Goal: Task Accomplishment & Management: Use online tool/utility

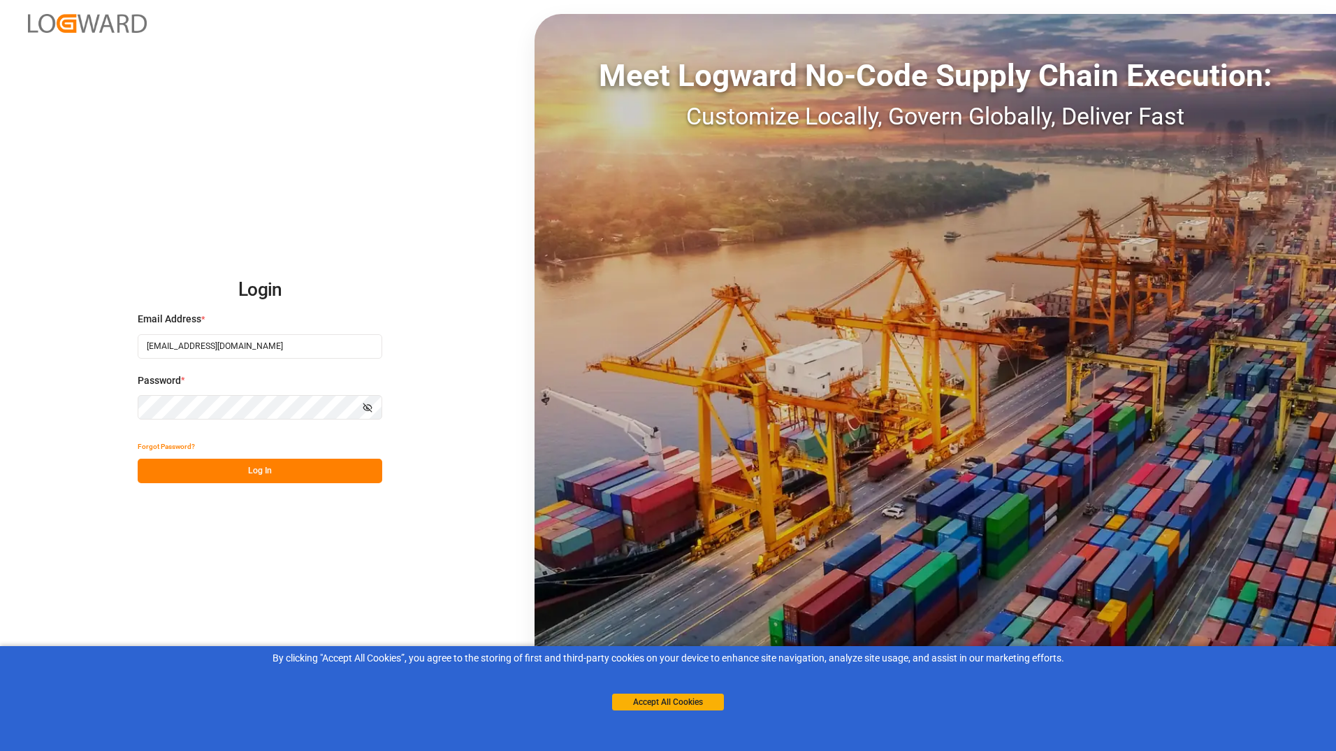
click at [296, 473] on button "Log In" at bounding box center [260, 471] width 245 height 24
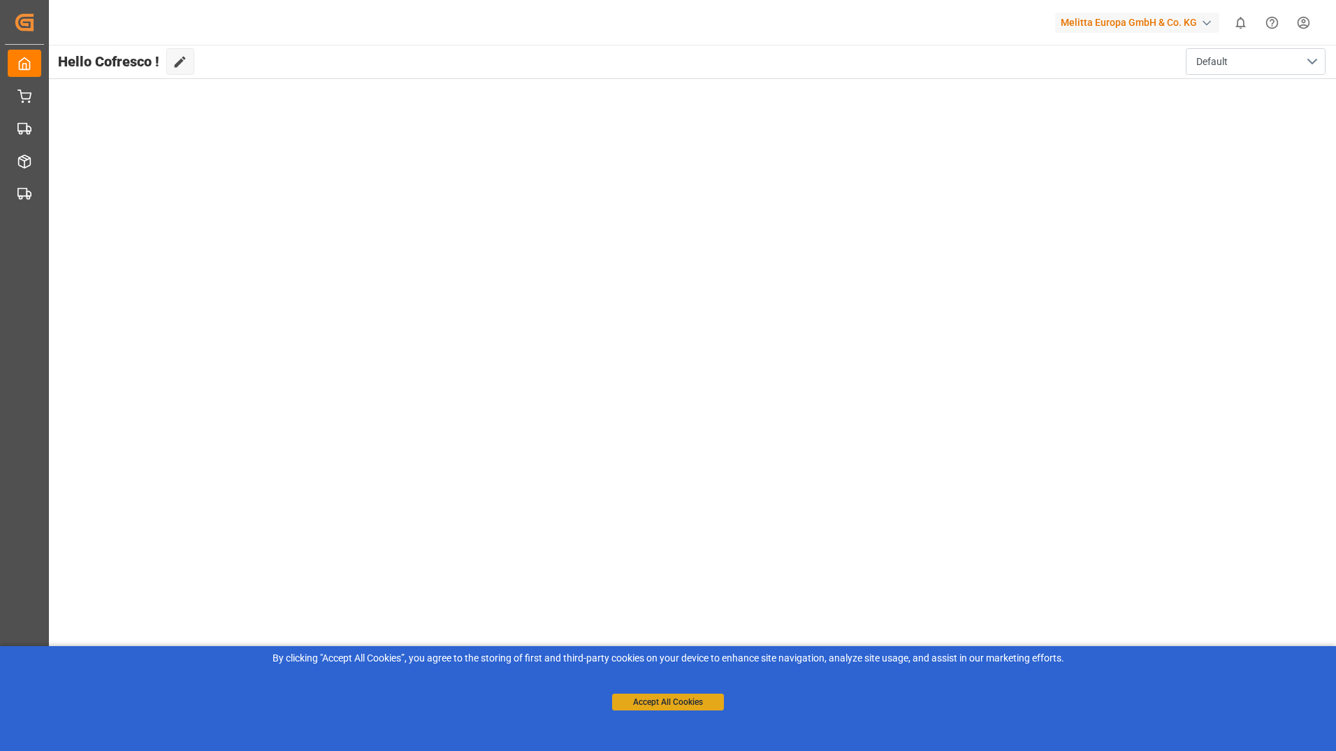
click at [671, 700] on button "Accept All Cookies" at bounding box center [668, 701] width 112 height 17
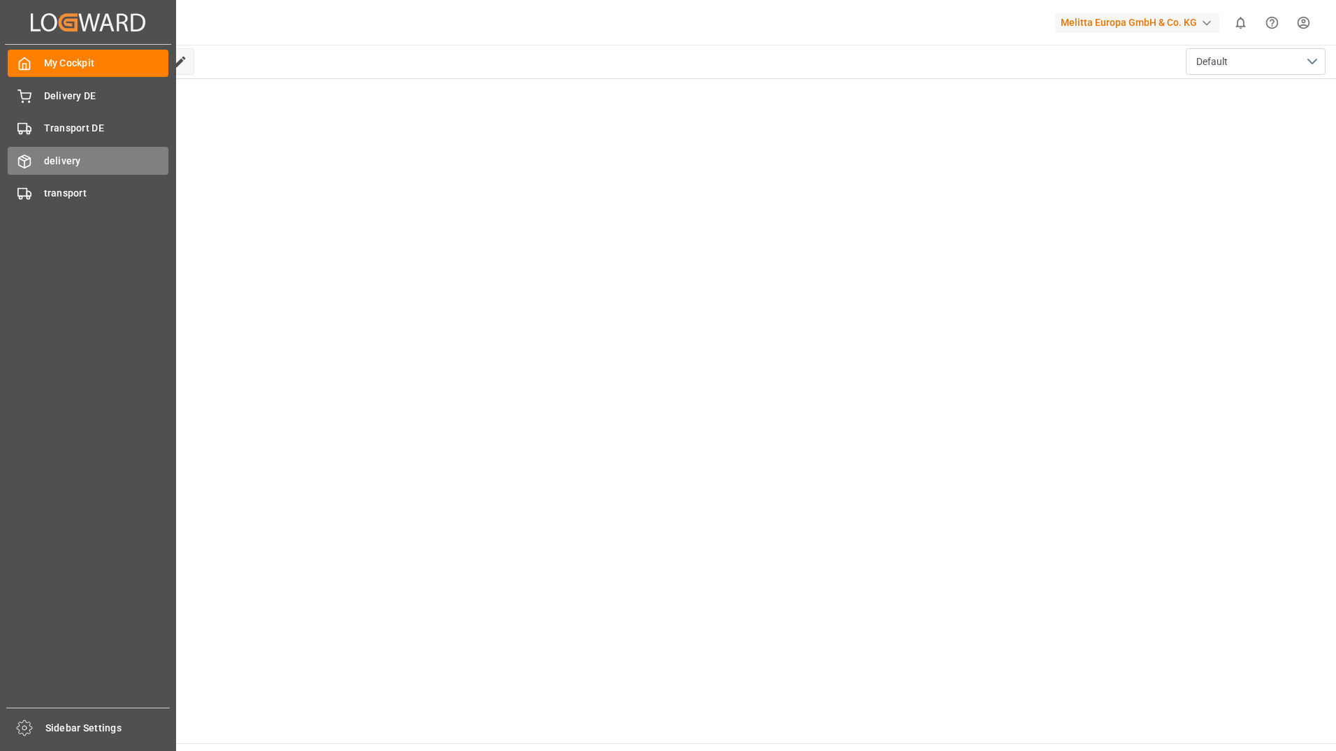
click at [26, 155] on icon at bounding box center [25, 161] width 12 height 13
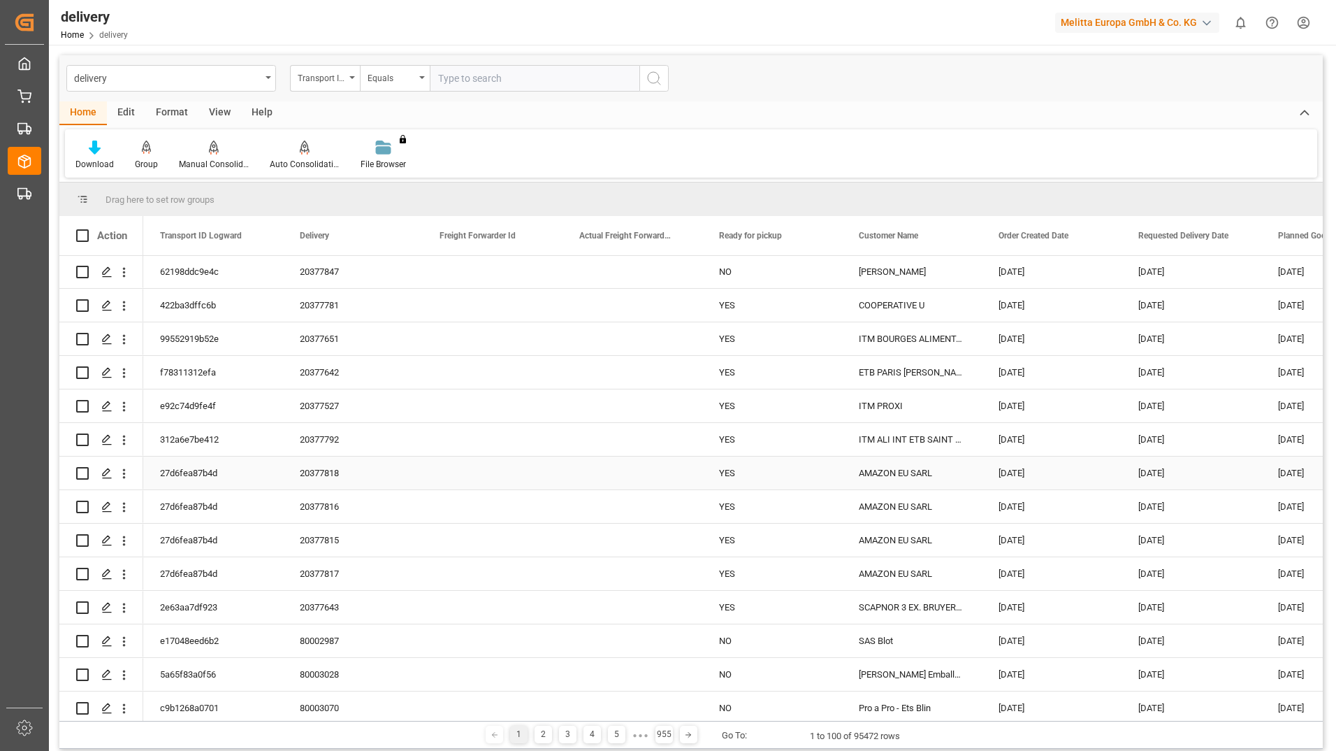
scroll to position [629, 0]
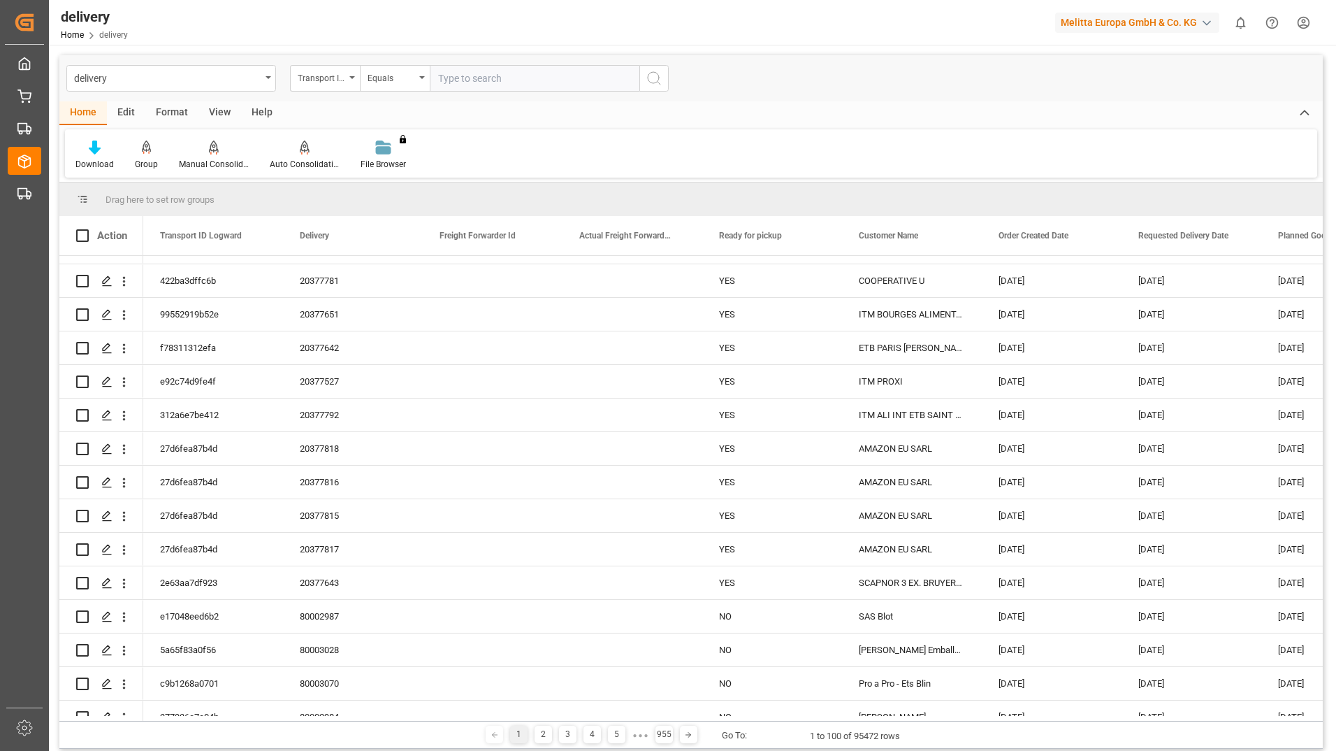
click at [83, 194] on span at bounding box center [82, 199] width 13 height 13
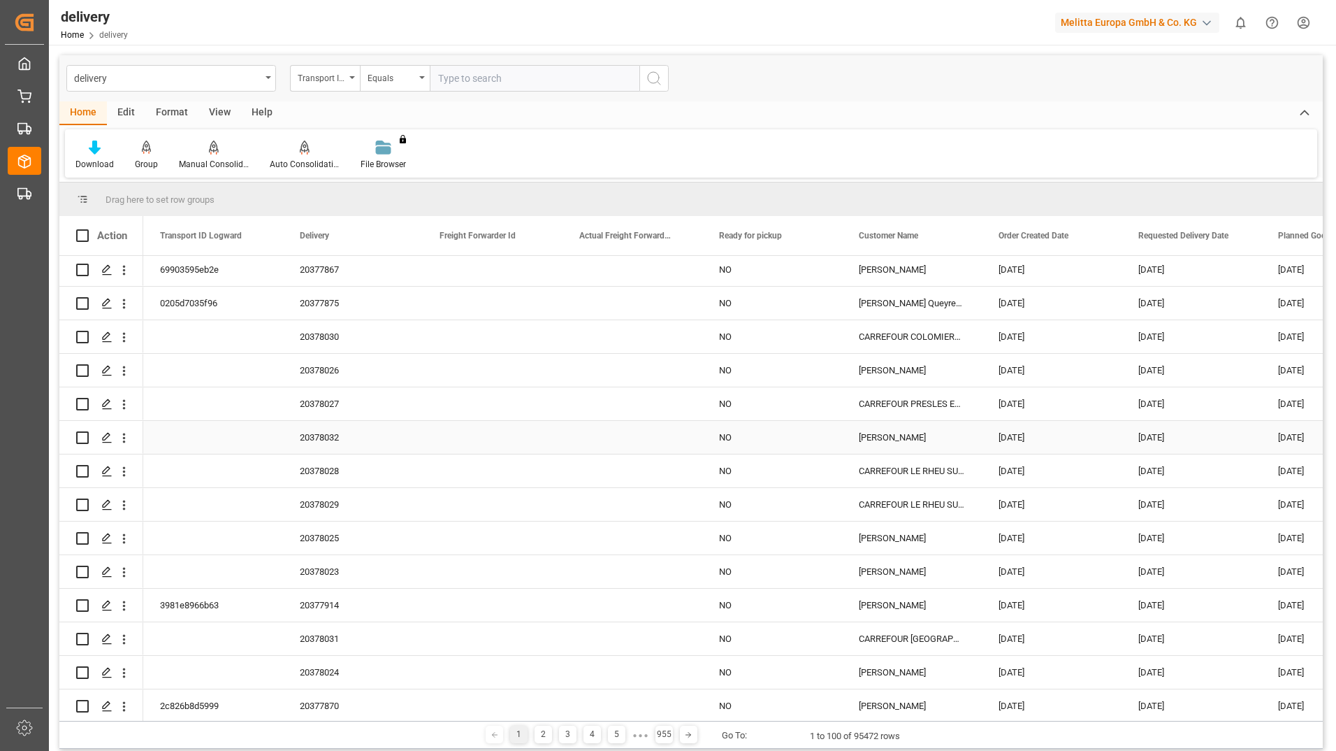
scroll to position [1817, 0]
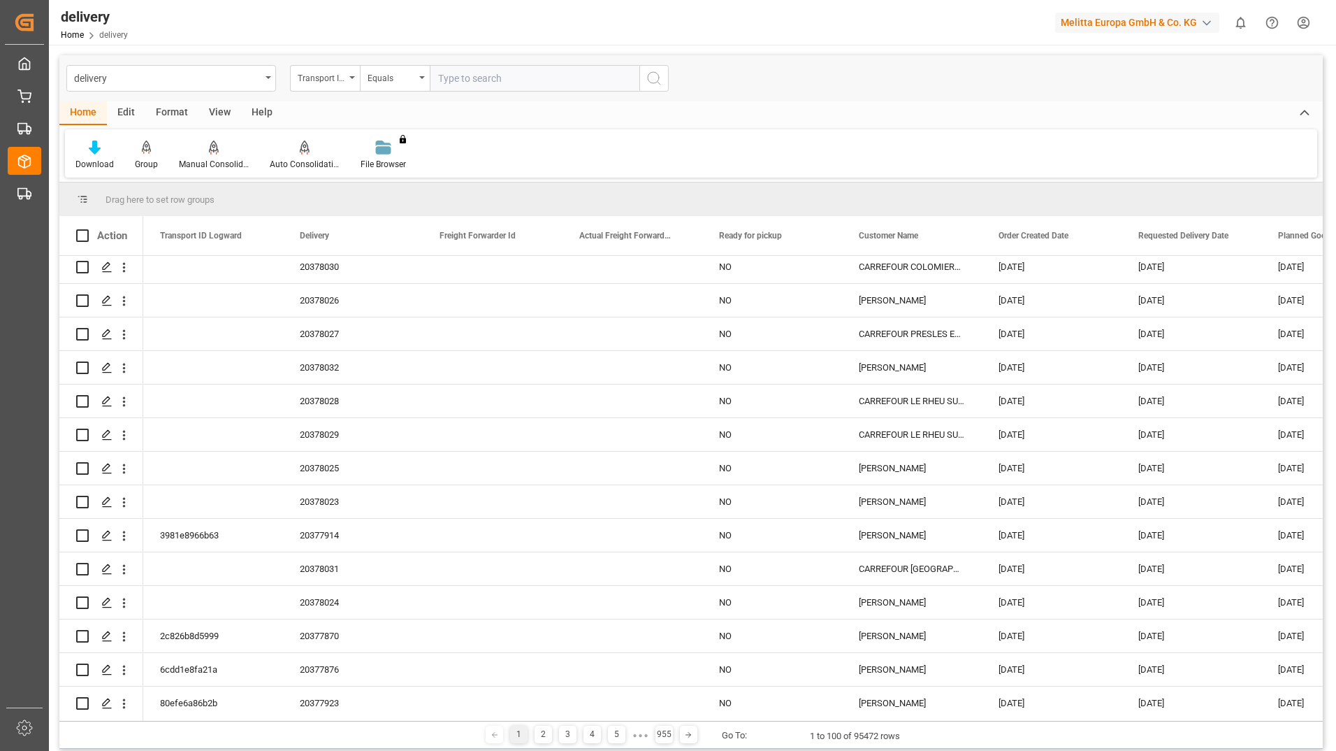
click at [492, 84] on input "text" at bounding box center [535, 78] width 210 height 27
type input "temas"
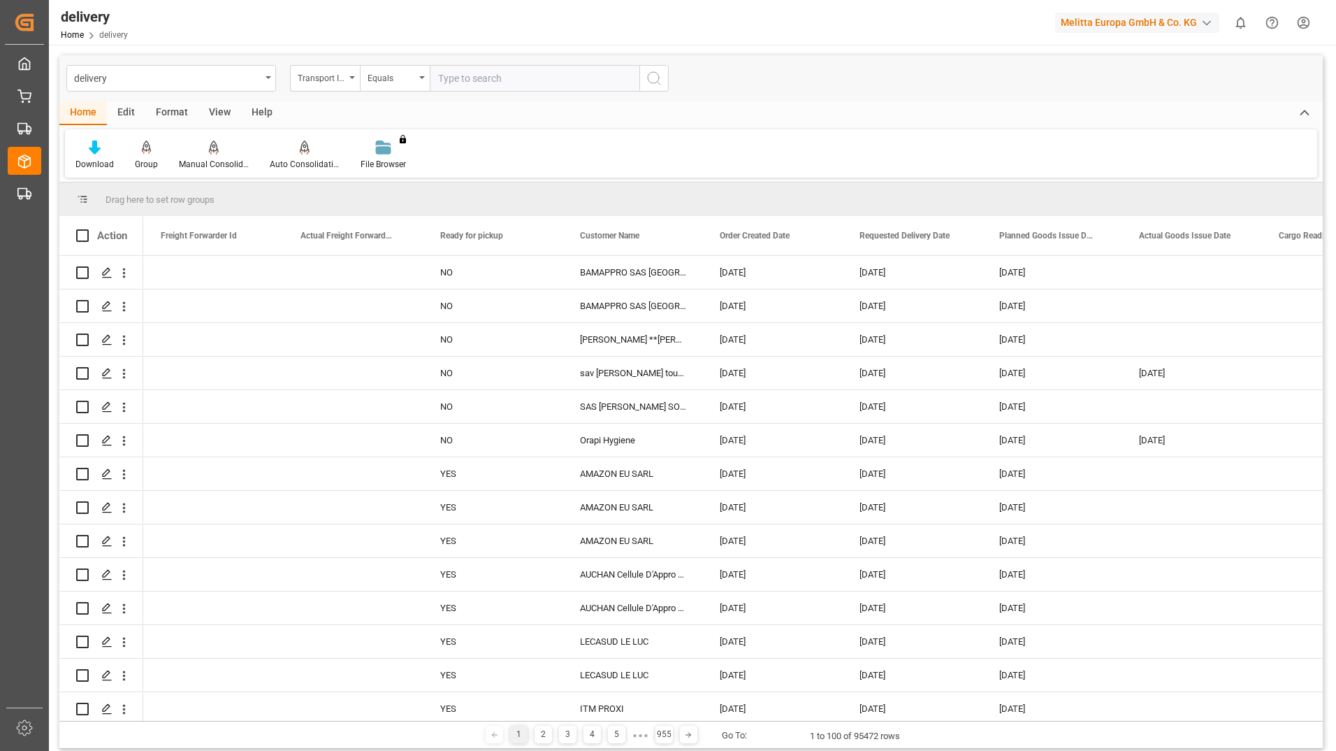
click at [167, 112] on div "Format" at bounding box center [171, 113] width 53 height 24
click at [549, 117] on div "Home Edit Format View Help" at bounding box center [691, 113] width 1264 height 24
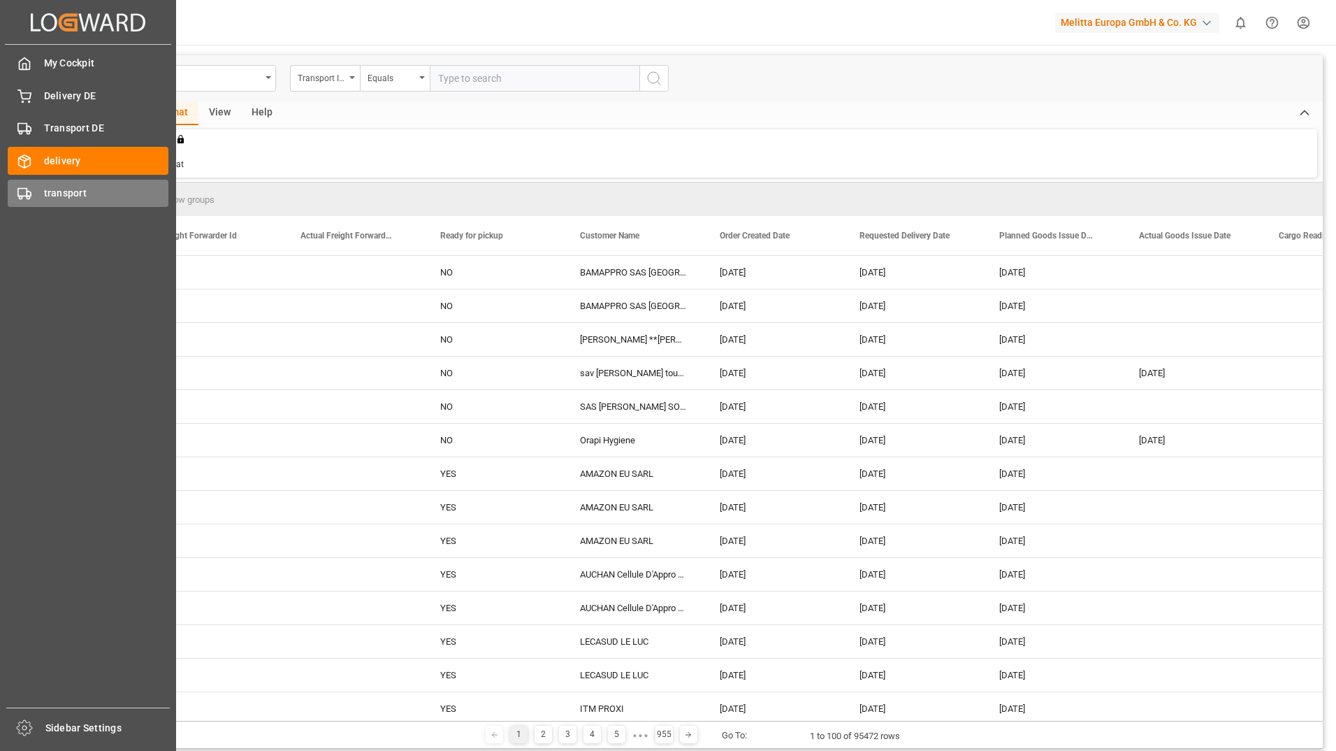
click at [45, 194] on span "transport" at bounding box center [106, 193] width 125 height 15
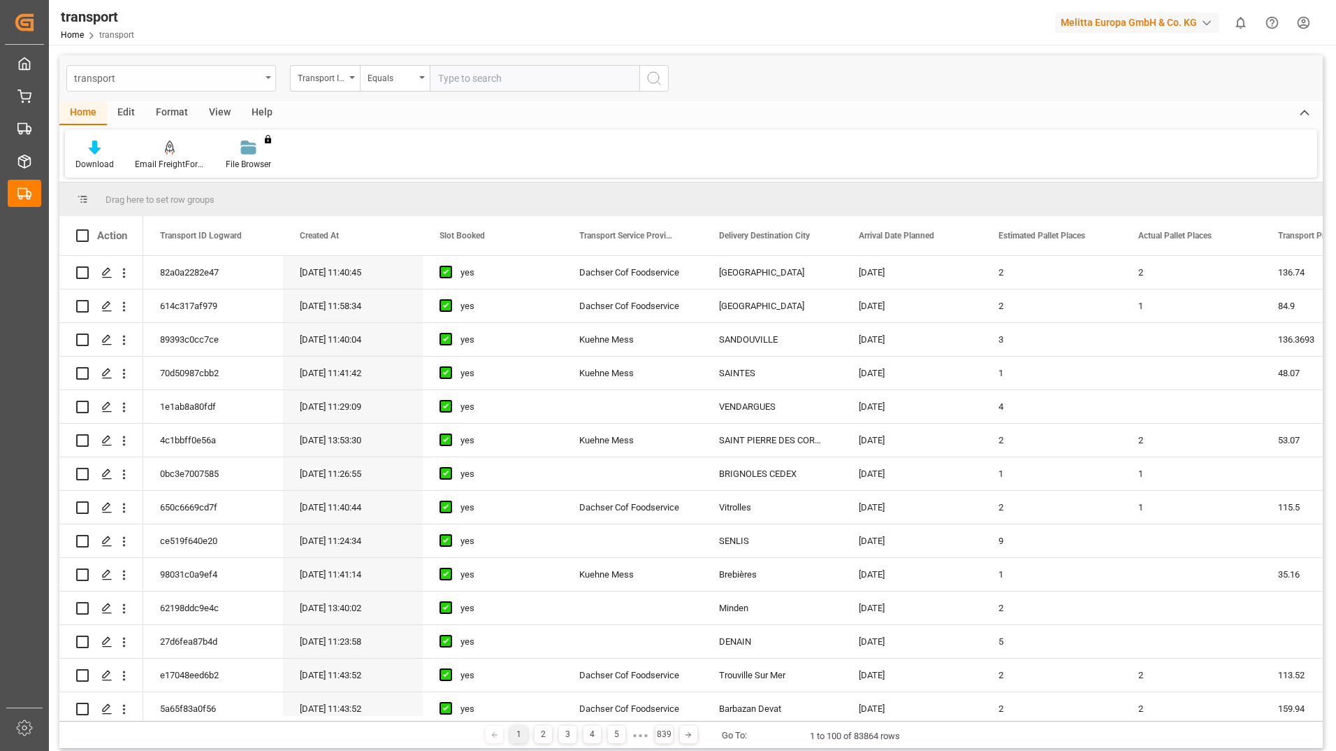
click at [269, 73] on div "transport" at bounding box center [171, 78] width 210 height 27
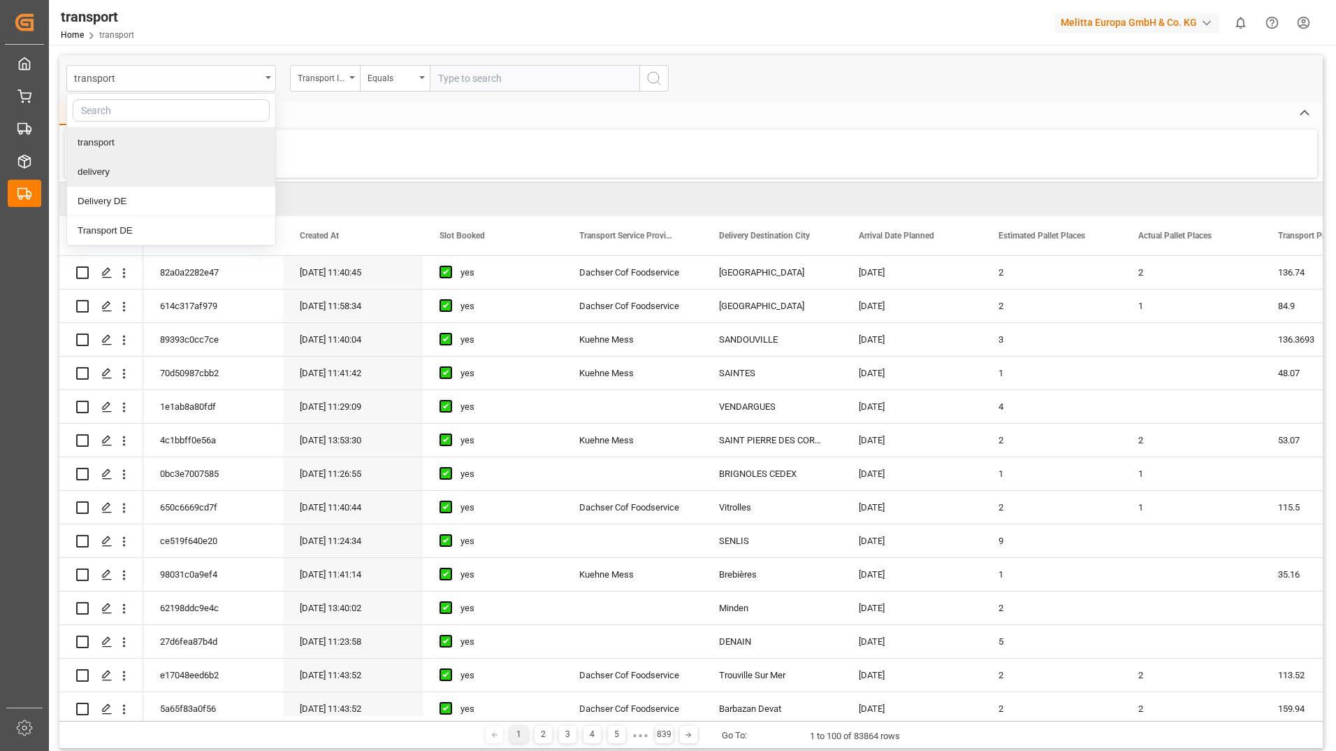
click at [761, 160] on div "Download Email FreightForwarders File Browser You don't have permission for thi…" at bounding box center [691, 153] width 1253 height 48
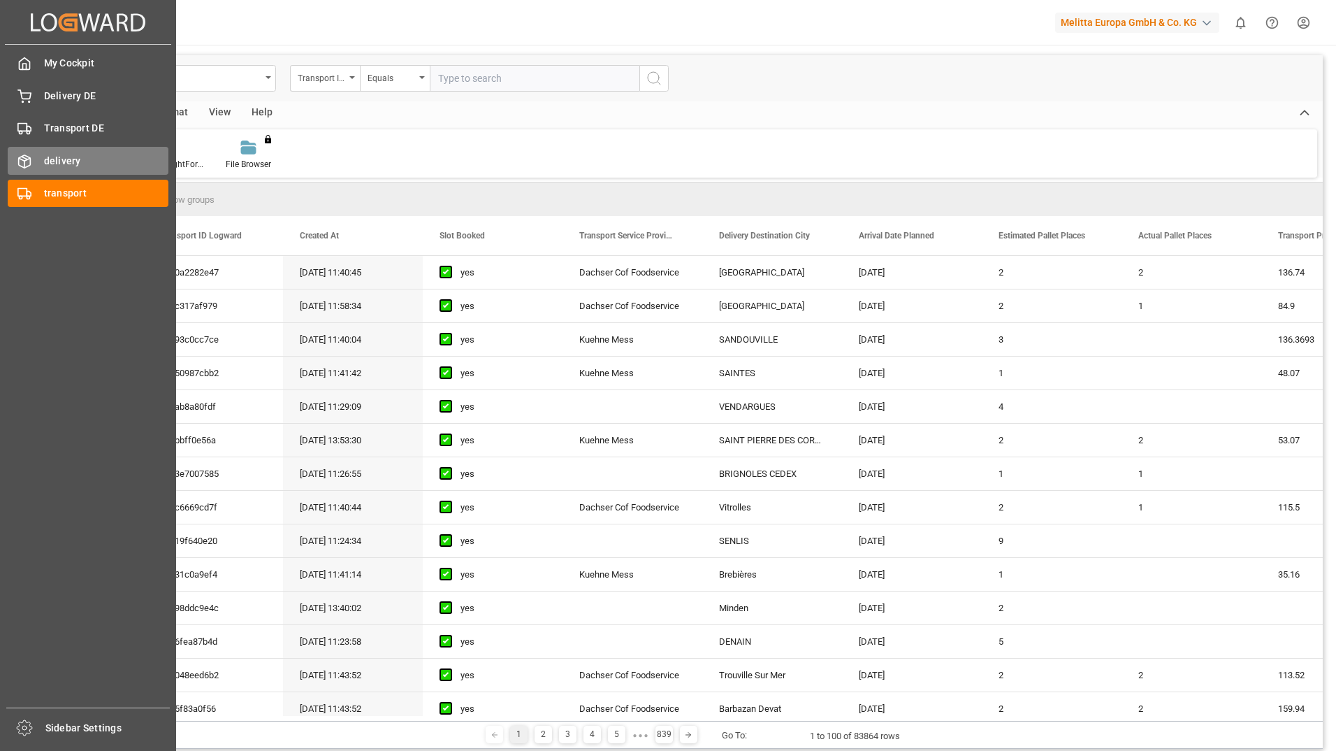
click at [24, 158] on line at bounding box center [25, 158] width 6 height 3
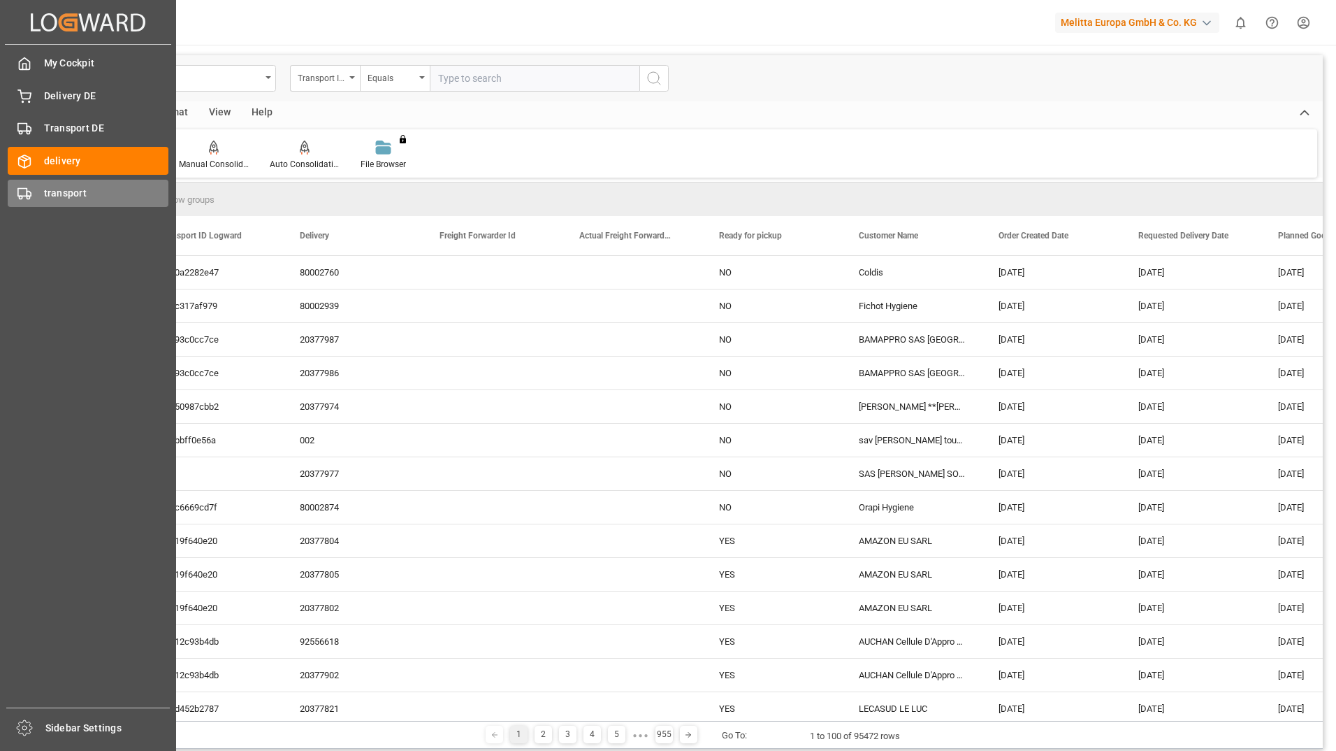
click at [27, 189] on rect at bounding box center [22, 193] width 8 height 8
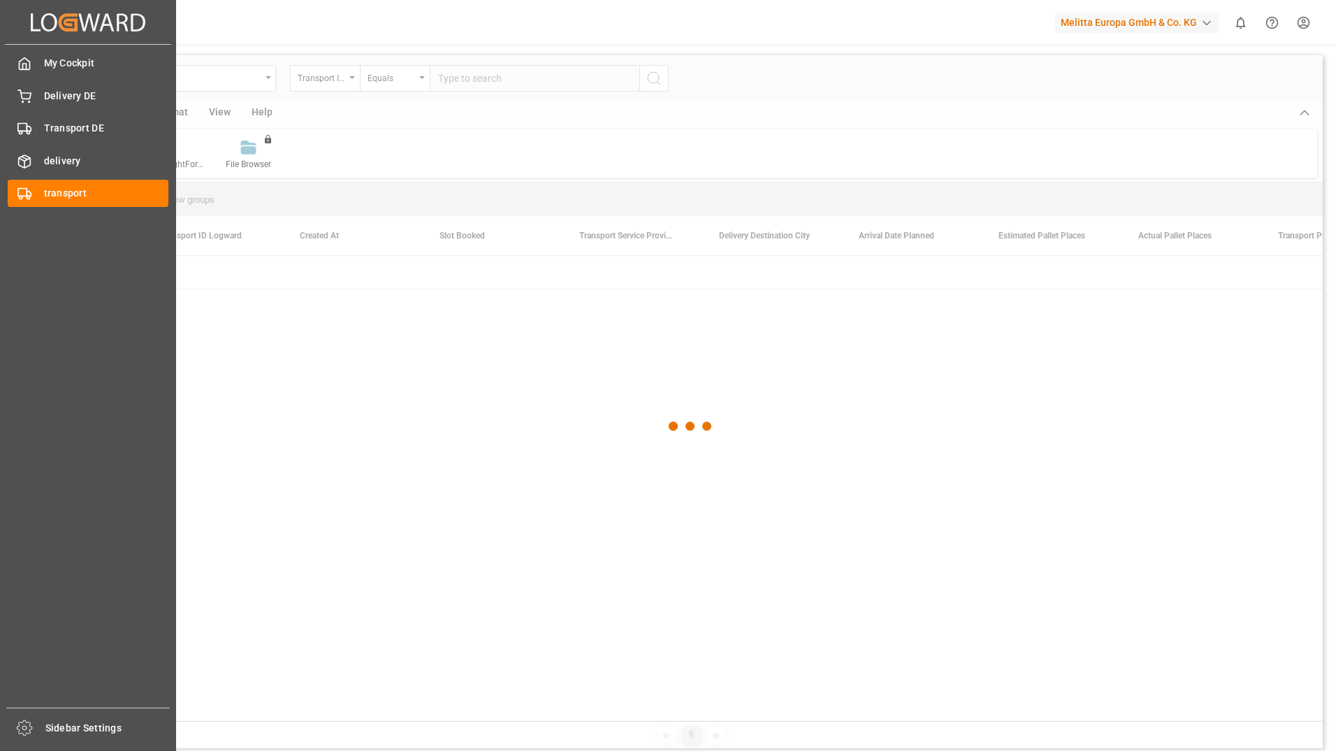
click at [343, 359] on div at bounding box center [691, 426] width 1264 height 742
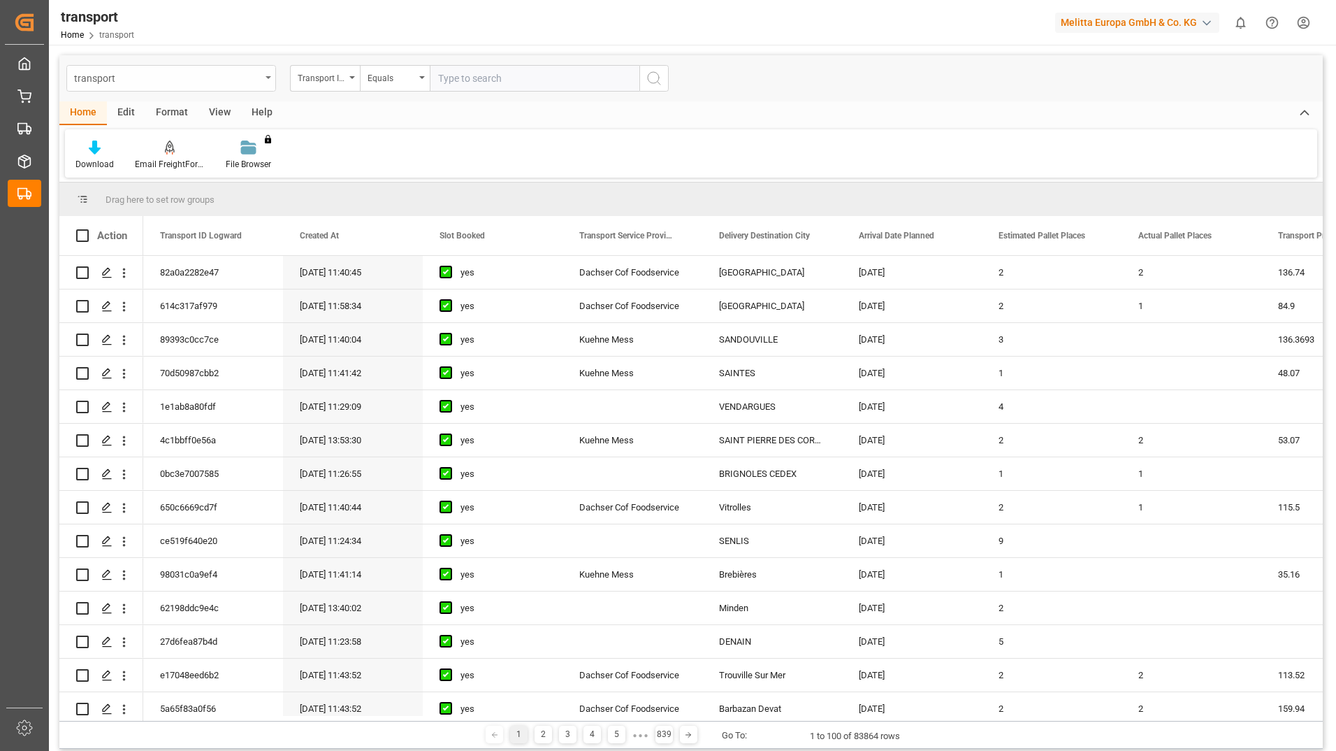
click at [272, 76] on div "transport" at bounding box center [171, 78] width 210 height 27
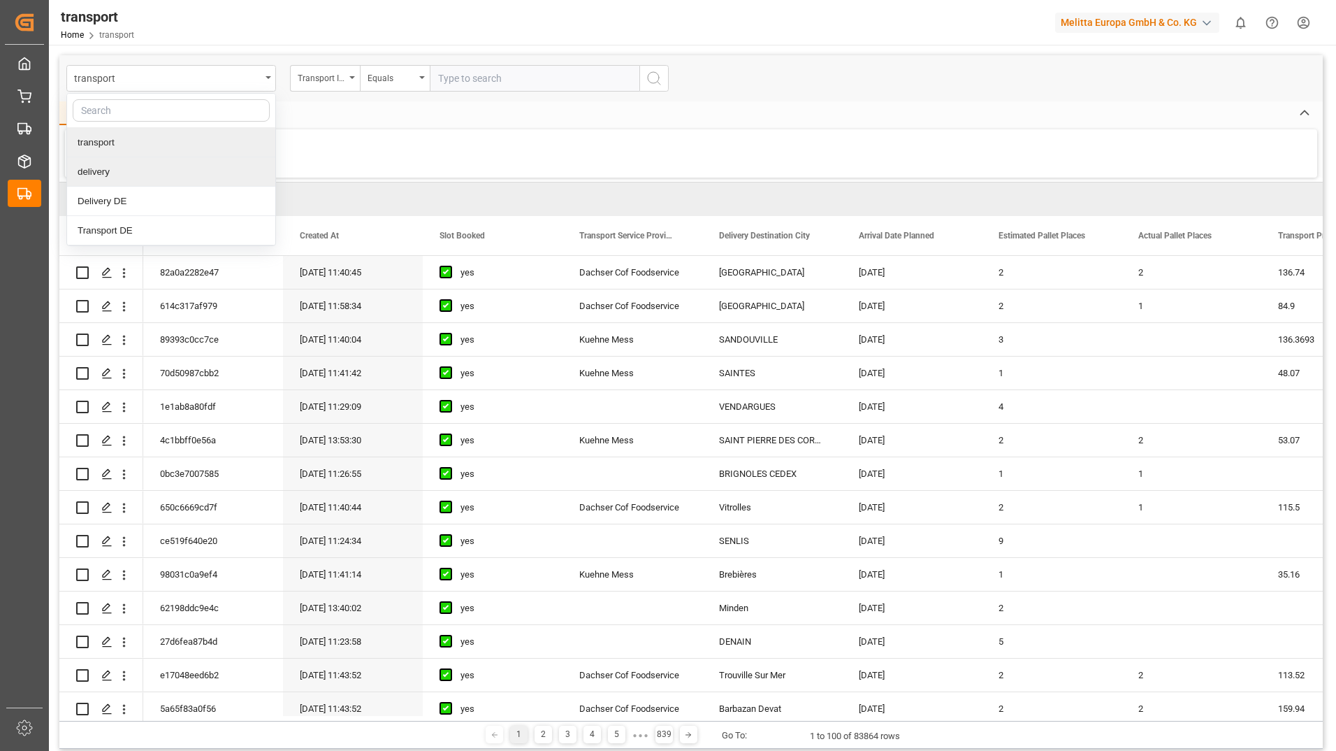
click at [426, 151] on div "Download Email FreightForwarders File Browser You don't have permission for thi…" at bounding box center [691, 153] width 1253 height 48
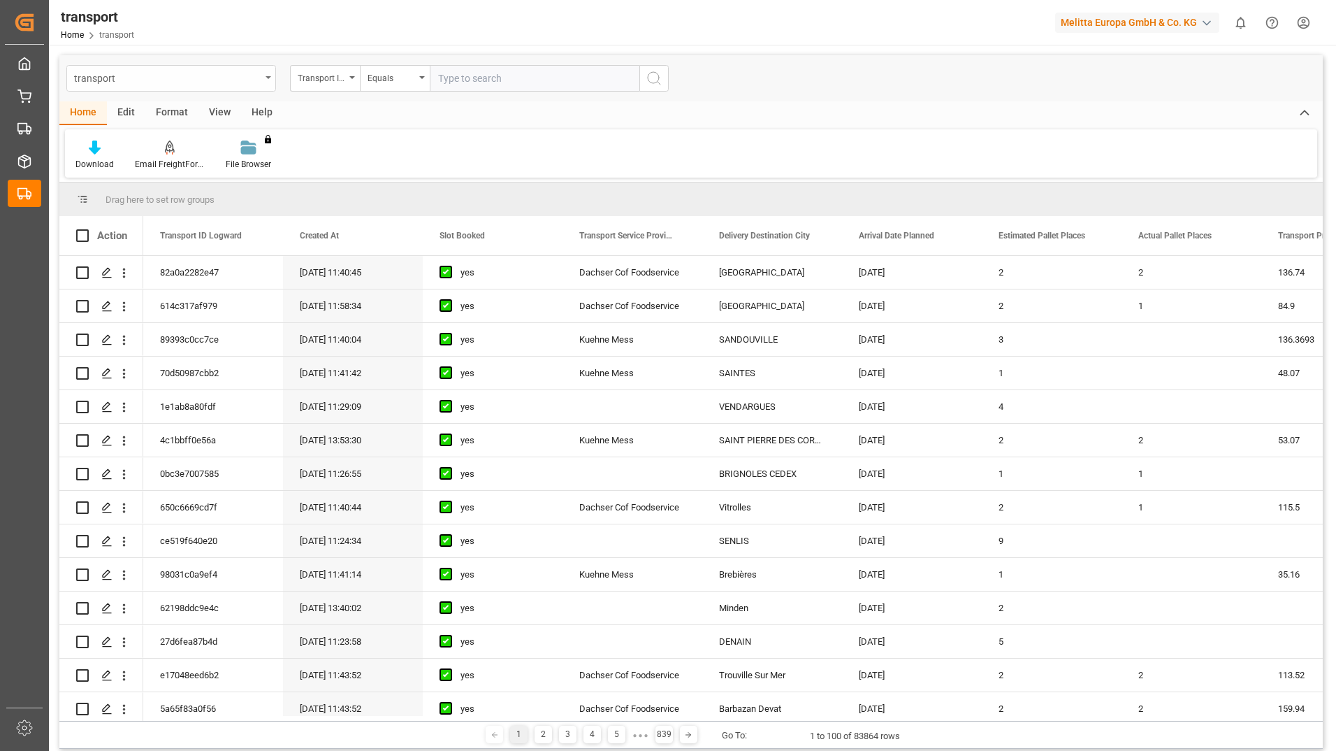
click at [267, 76] on icon "open menu" at bounding box center [269, 77] width 6 height 3
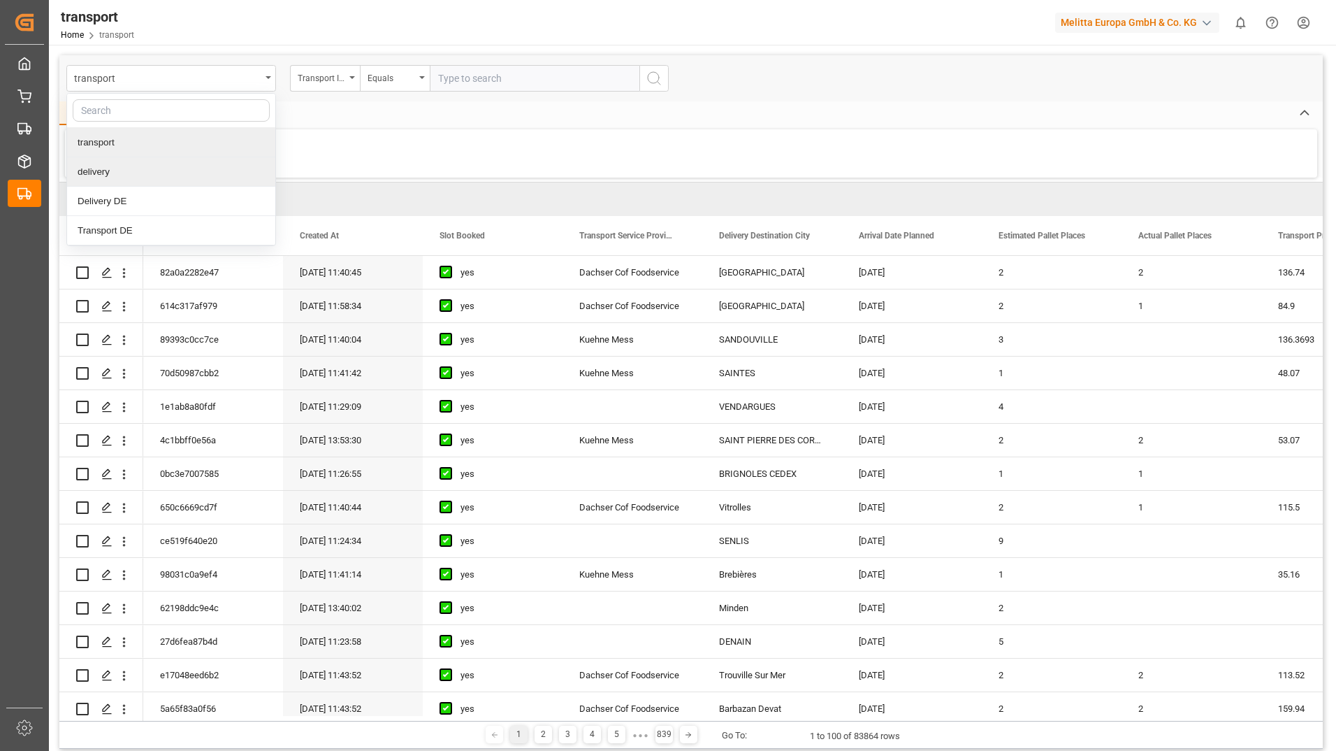
click at [175, 169] on div "delivery" at bounding box center [171, 171] width 208 height 29
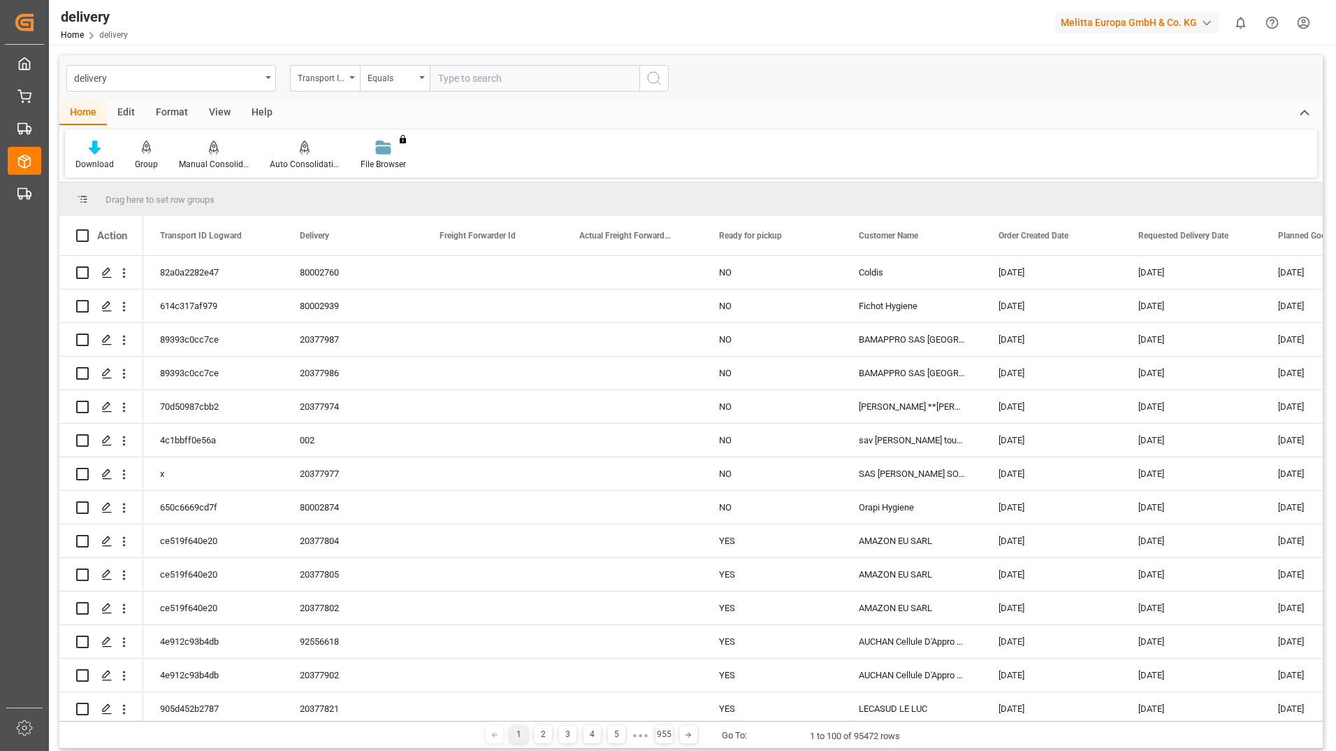
click at [228, 105] on div "View" at bounding box center [220, 113] width 43 height 24
click at [82, 159] on div "Default" at bounding box center [88, 164] width 27 height 13
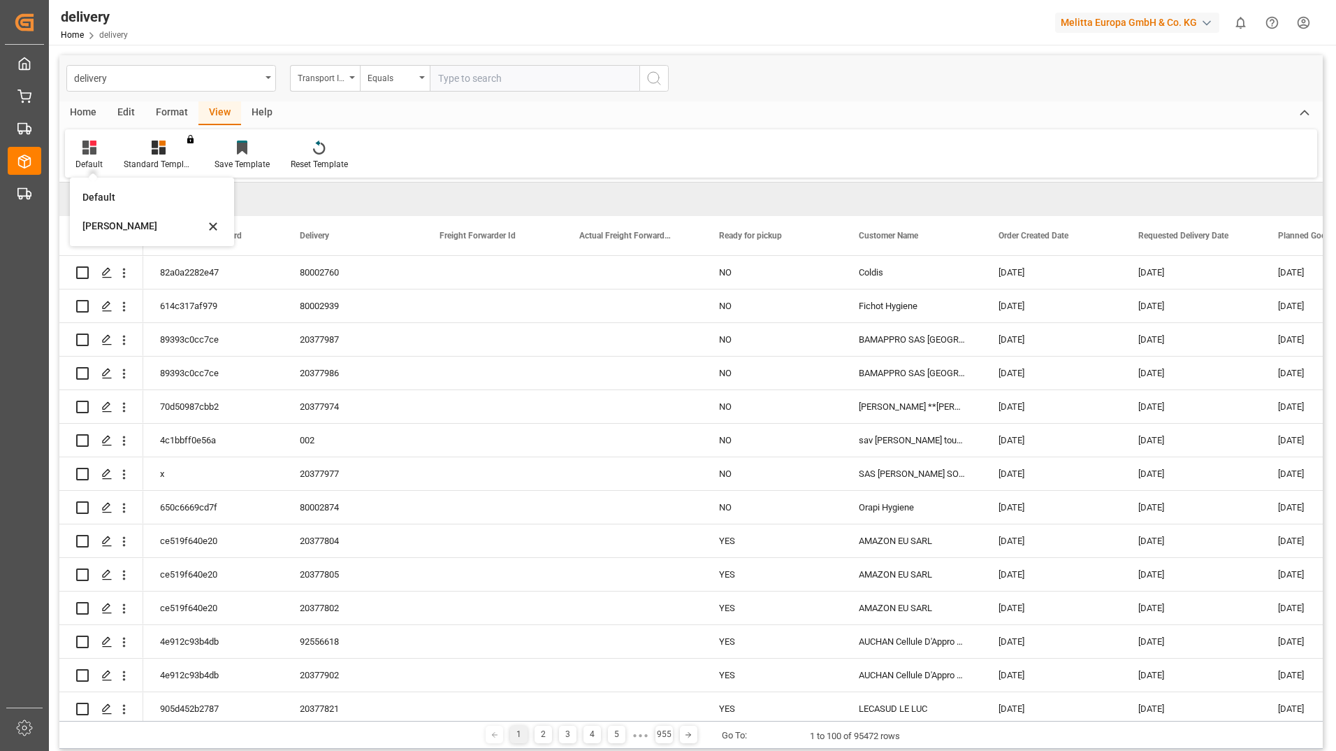
click at [575, 155] on div "Default Default [PERSON_NAME] KPI Standard Templates You don't have permission …" at bounding box center [691, 153] width 1253 height 48
click at [87, 157] on div "Default" at bounding box center [89, 155] width 48 height 31
click at [101, 197] on div "Default" at bounding box center [143, 197] width 122 height 15
click at [399, 237] on span at bounding box center [400, 235] width 13 height 13
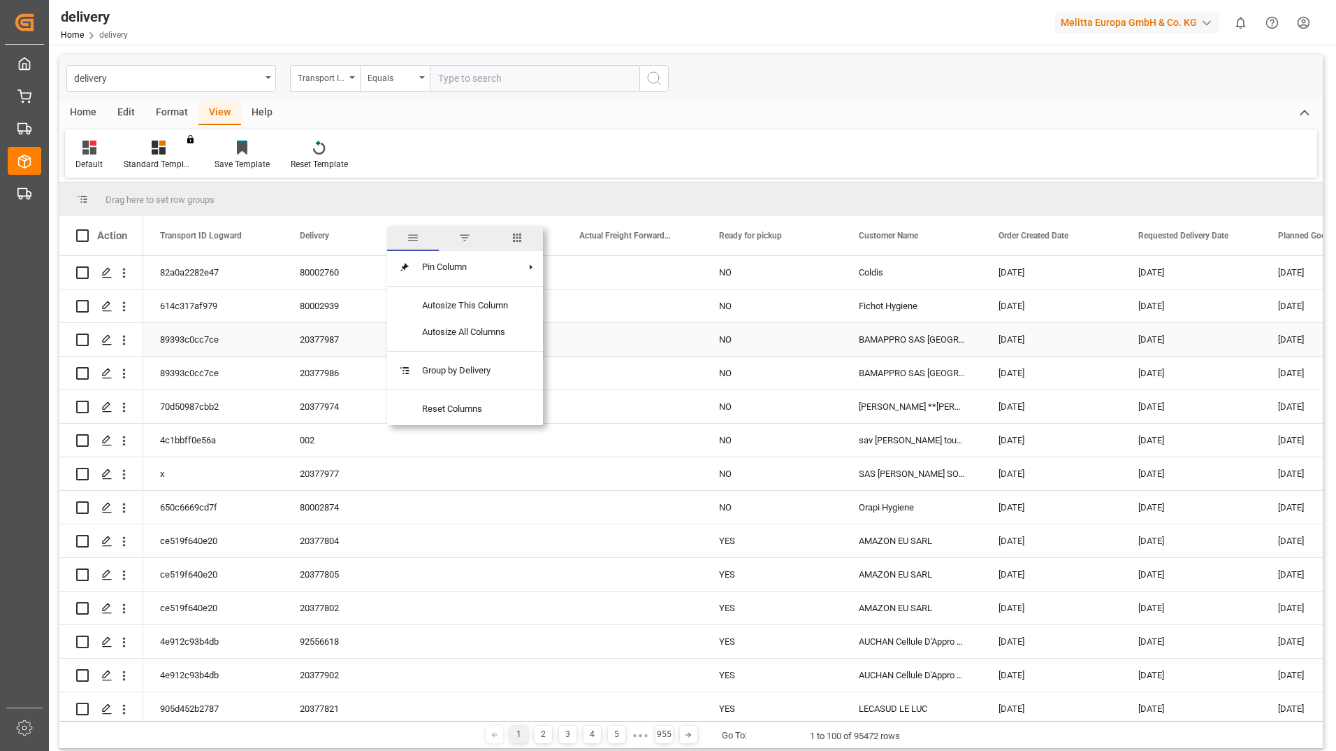
click at [644, 343] on div "Press SPACE to select this row." at bounding box center [633, 339] width 140 height 33
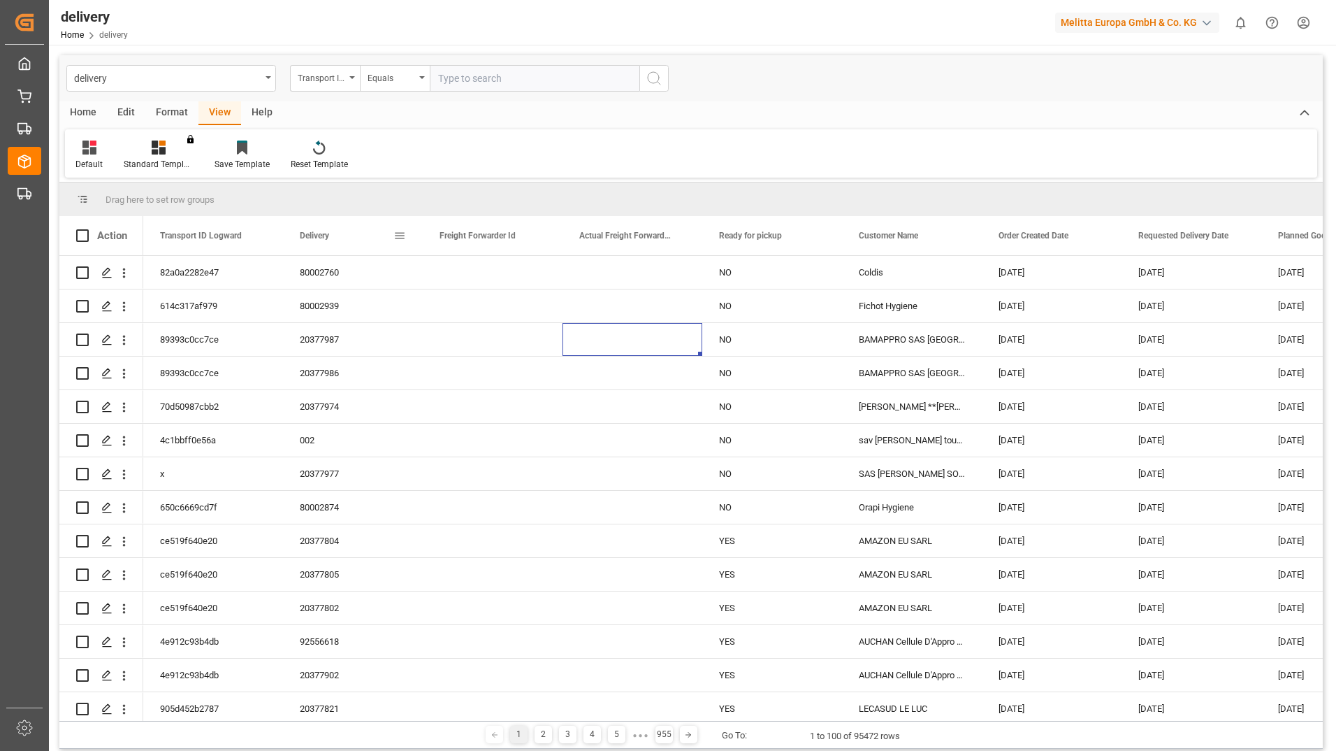
click at [405, 235] on span at bounding box center [400, 235] width 13 height 13
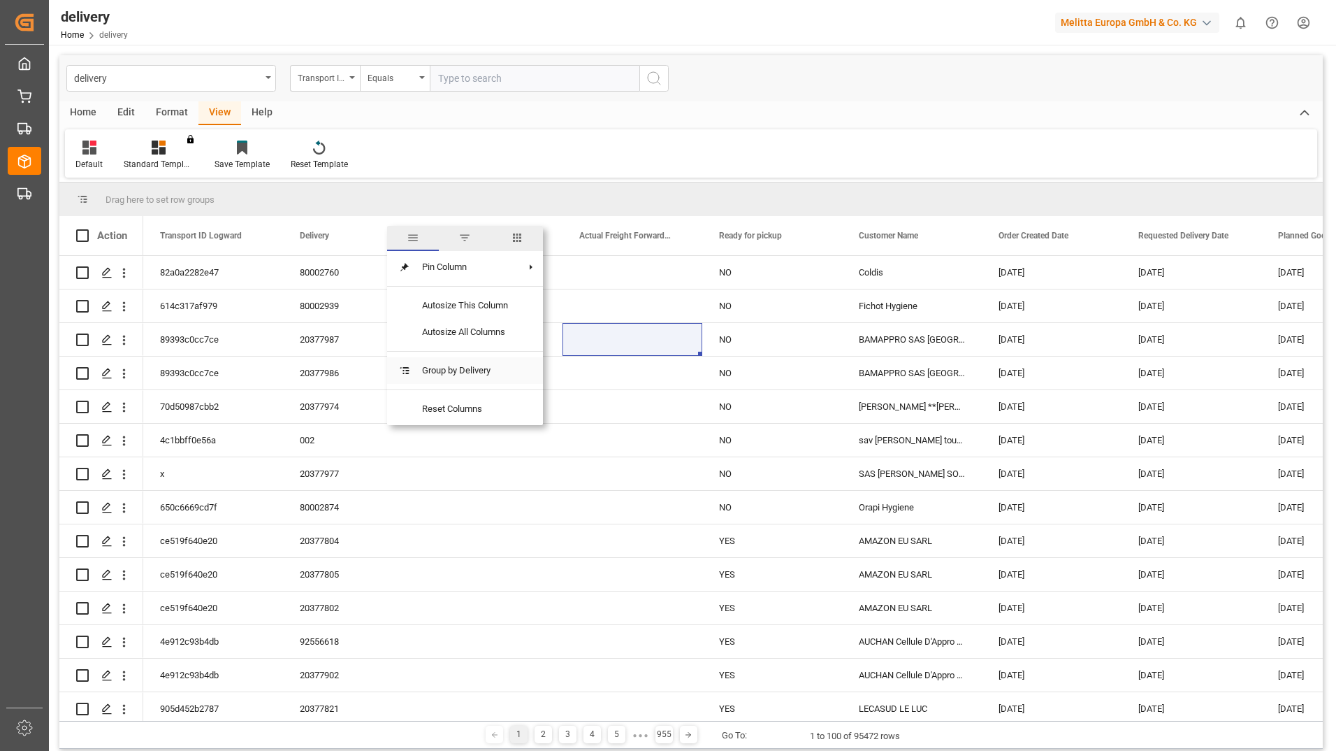
click at [428, 374] on span "Group by Delivery" at bounding box center [465, 370] width 108 height 27
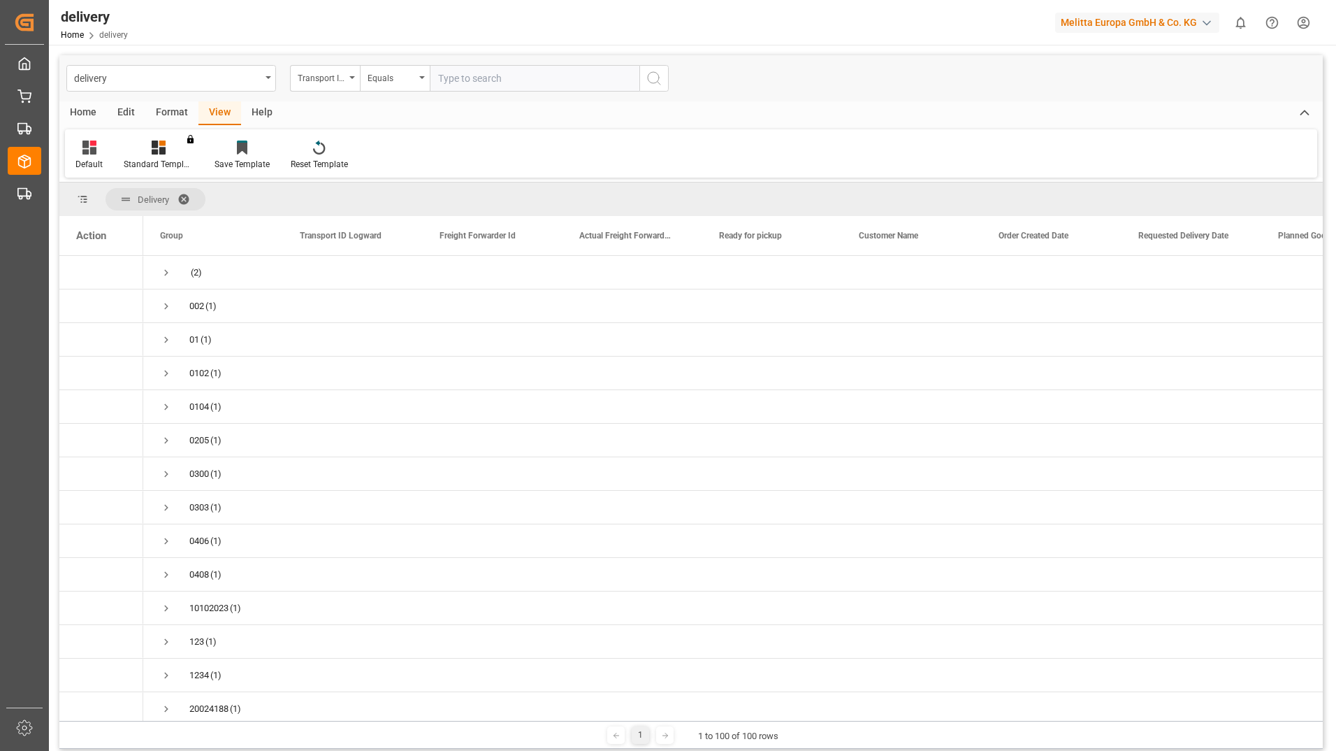
click at [180, 194] on span at bounding box center [189, 199] width 22 height 13
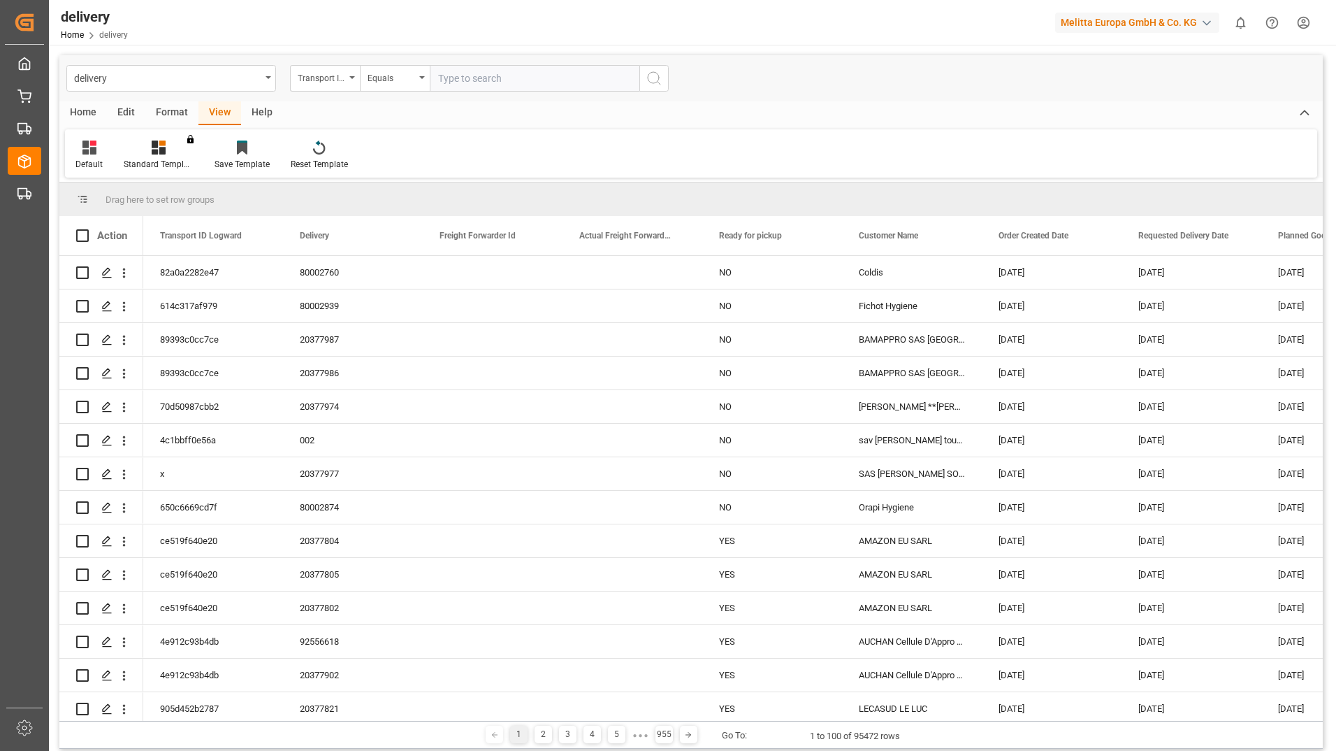
click at [256, 186] on div "Drag here to set row groups" at bounding box center [691, 199] width 1264 height 34
click at [84, 194] on span at bounding box center [82, 199] width 13 height 13
click at [138, 202] on span "Drag here to set row groups" at bounding box center [160, 199] width 109 height 10
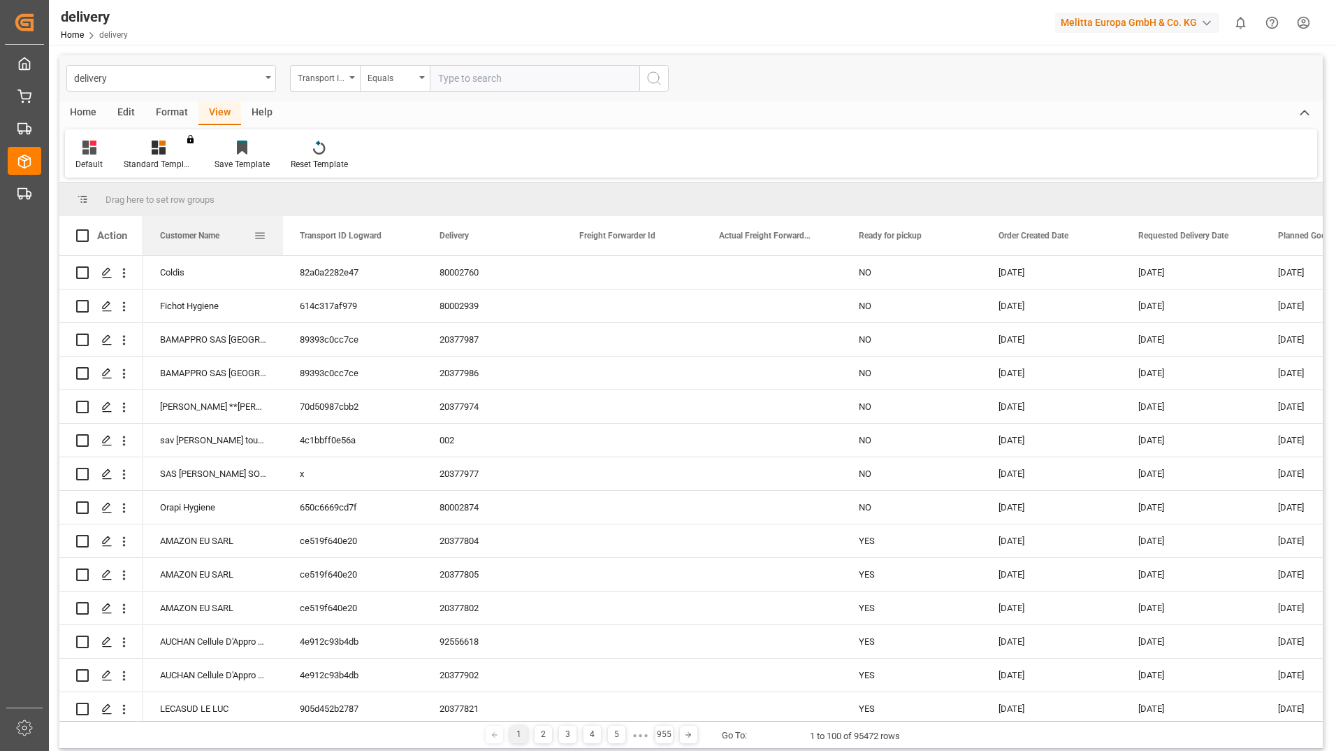
drag, startPoint x: 958, startPoint y: 232, endPoint x: 160, endPoint y: 239, distance: 797.6
click at [160, 239] on div "Customer Name" at bounding box center [213, 235] width 106 height 39
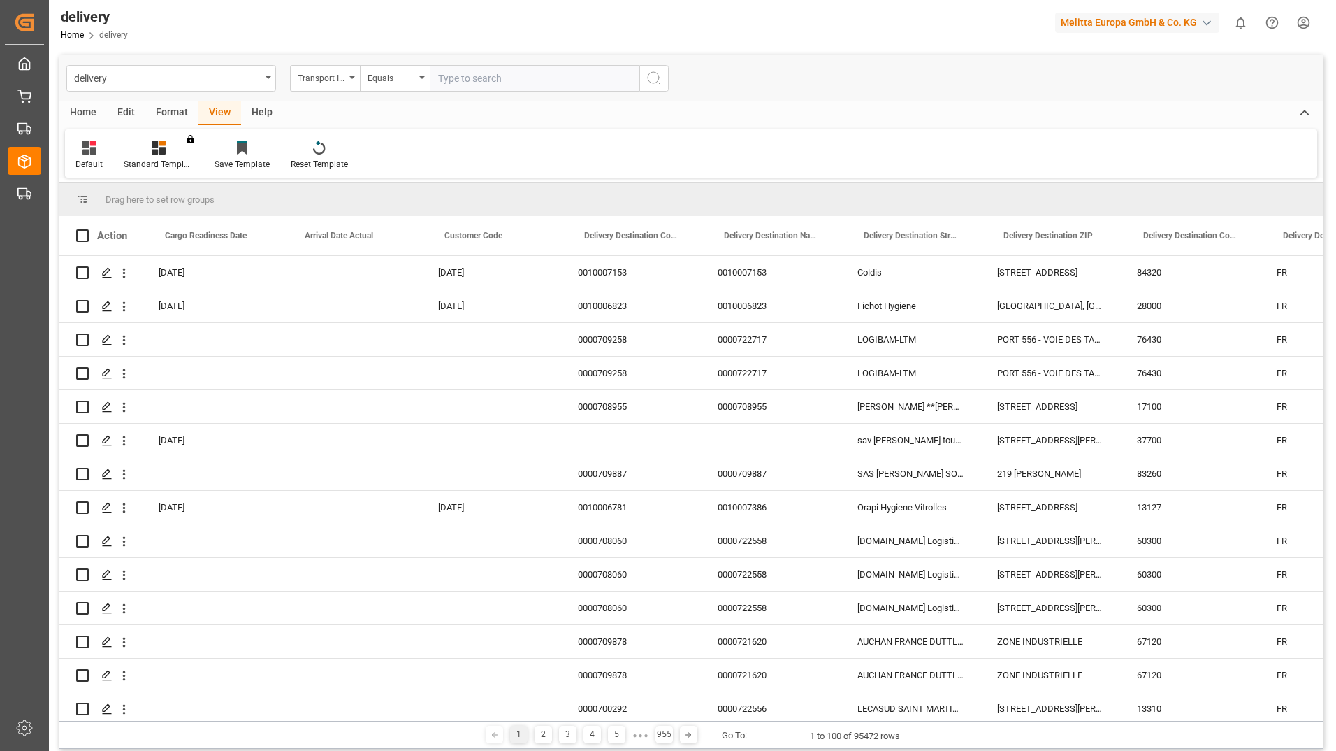
scroll to position [0, 1638]
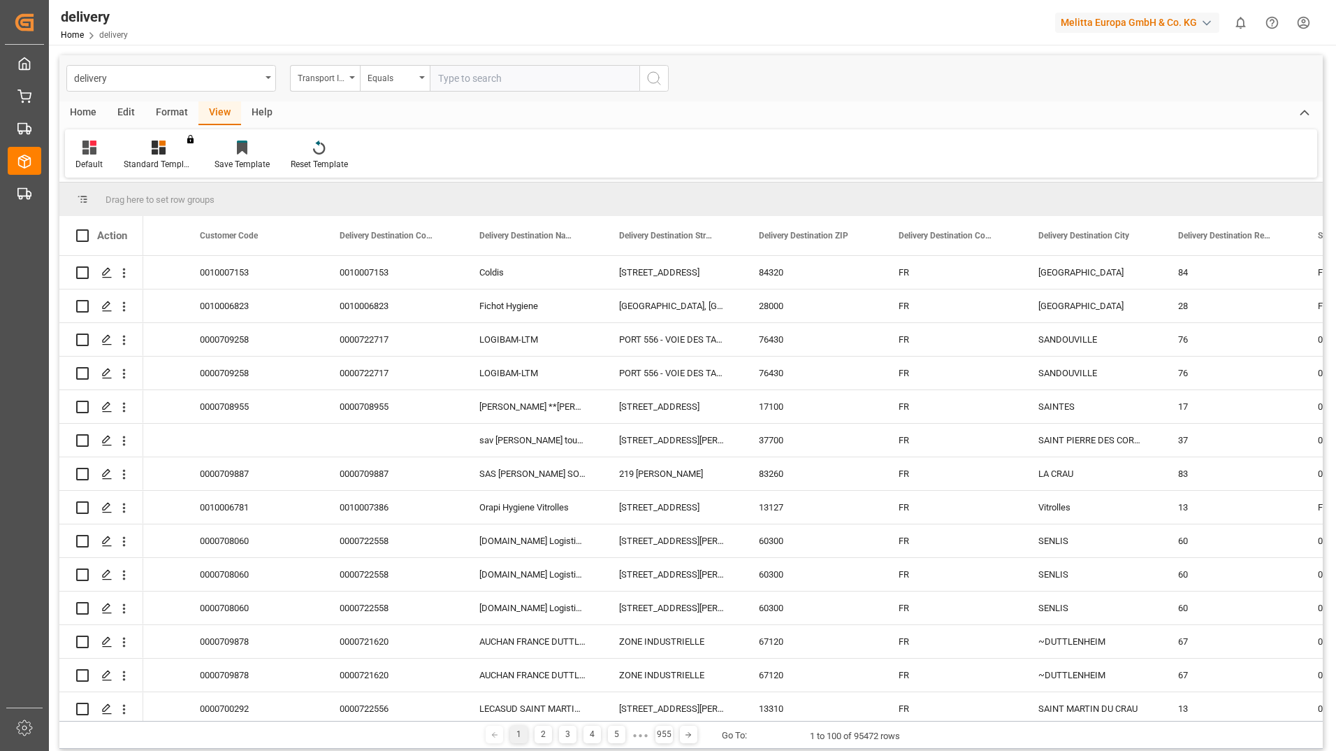
click at [217, 713] on div "Drag here to set row groups Drag here to set column labels Action Customer Name…" at bounding box center [691, 465] width 1264 height 566
click at [999, 235] on span at bounding box center [999, 235] width 13 height 13
click at [860, 116] on div "Home Edit Format View Help" at bounding box center [691, 113] width 1264 height 24
click at [271, 73] on div "delivery" at bounding box center [171, 78] width 210 height 27
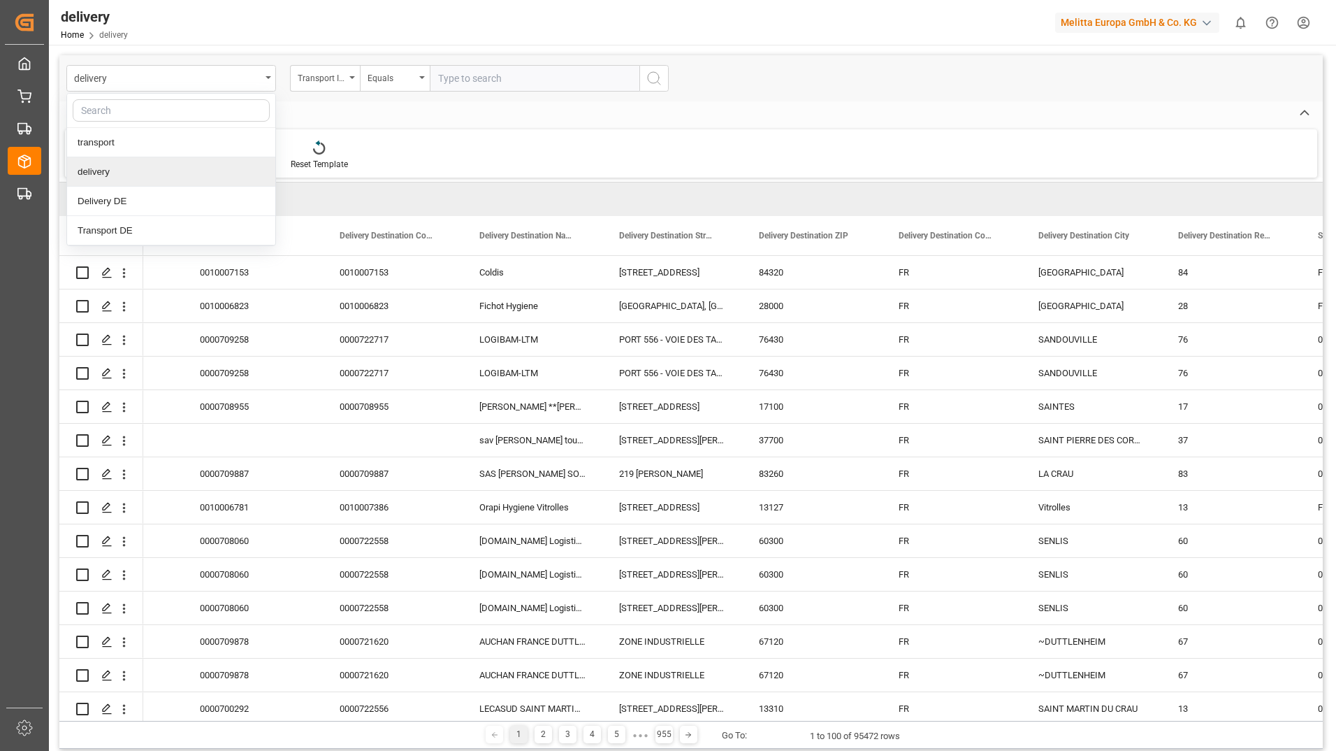
click at [196, 172] on div "delivery" at bounding box center [171, 171] width 208 height 29
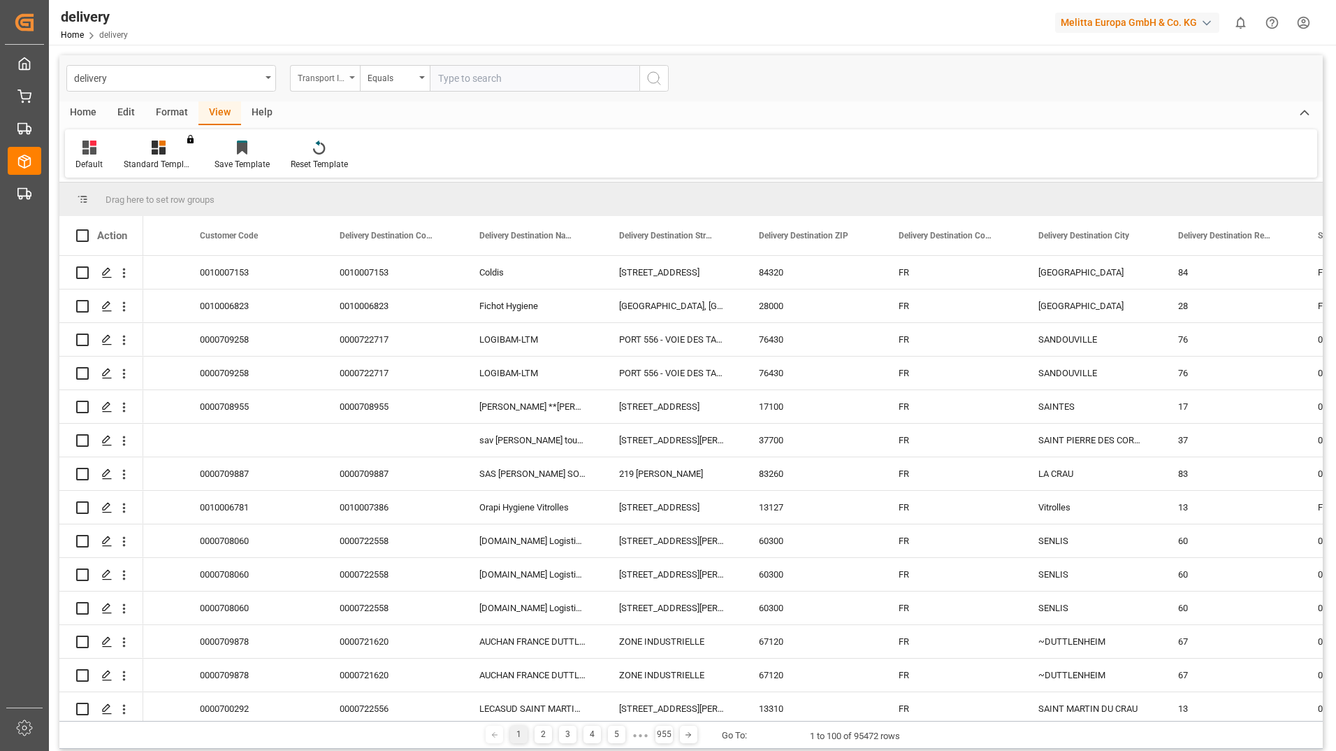
click at [354, 82] on div "Transport ID Logward" at bounding box center [325, 78] width 70 height 27
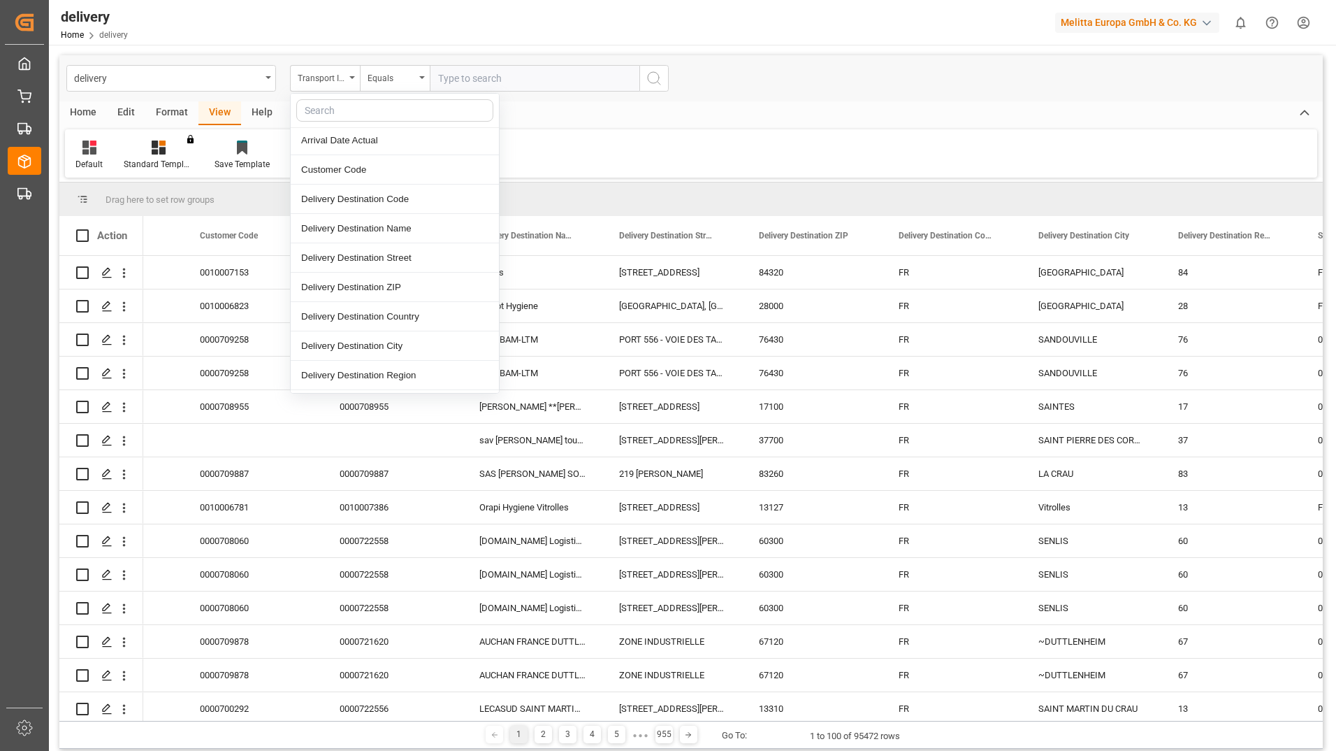
scroll to position [349, 0]
click at [356, 287] on div "Delivery Destination Country" at bounding box center [395, 291] width 208 height 29
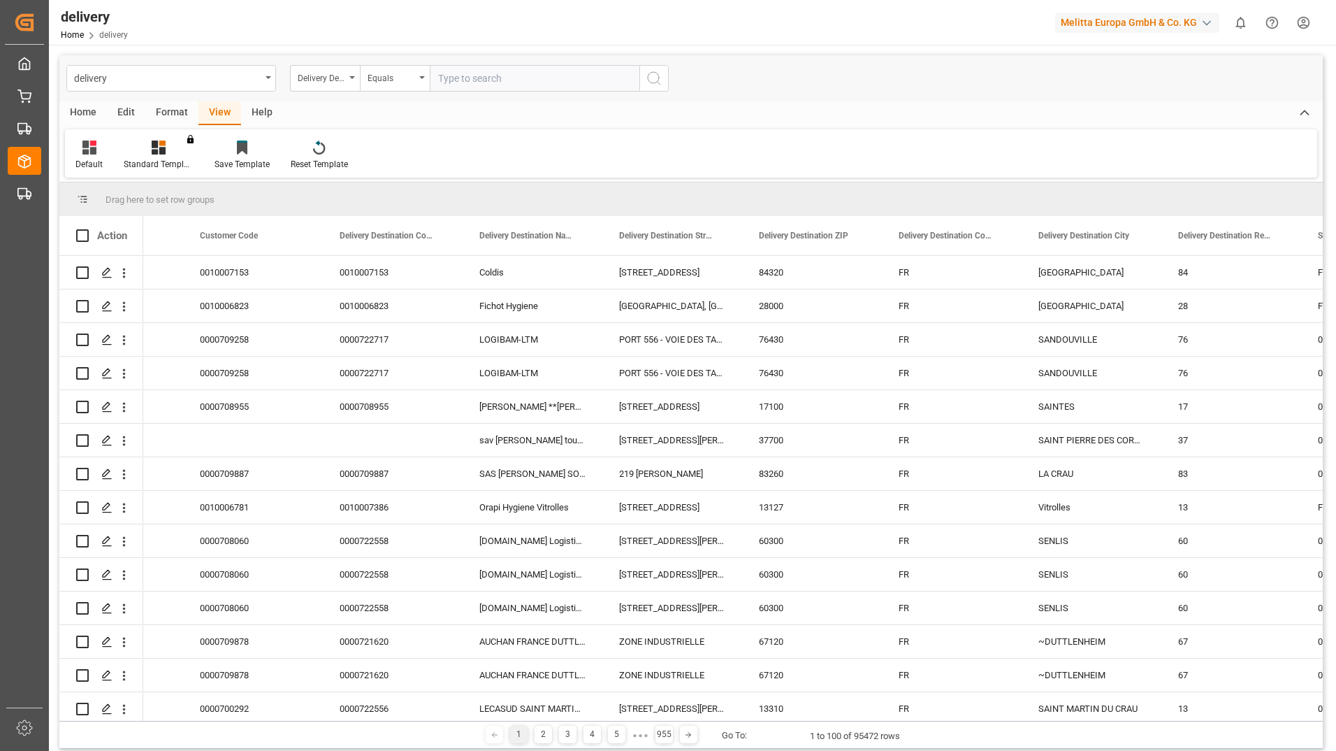
click at [472, 79] on input "text" at bounding box center [535, 78] width 210 height 27
type input "ES"
click at [650, 80] on icon "search button" at bounding box center [654, 78] width 17 height 17
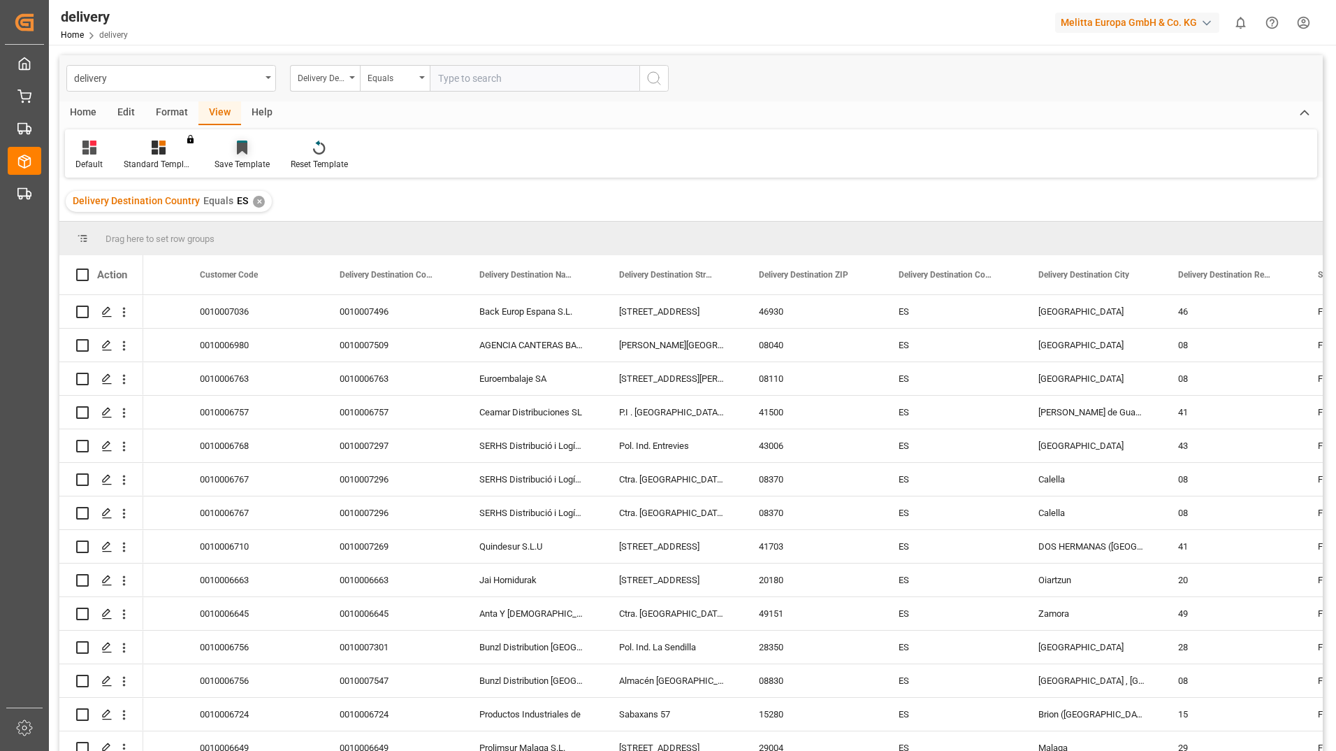
click at [254, 153] on div at bounding box center [242, 147] width 55 height 15
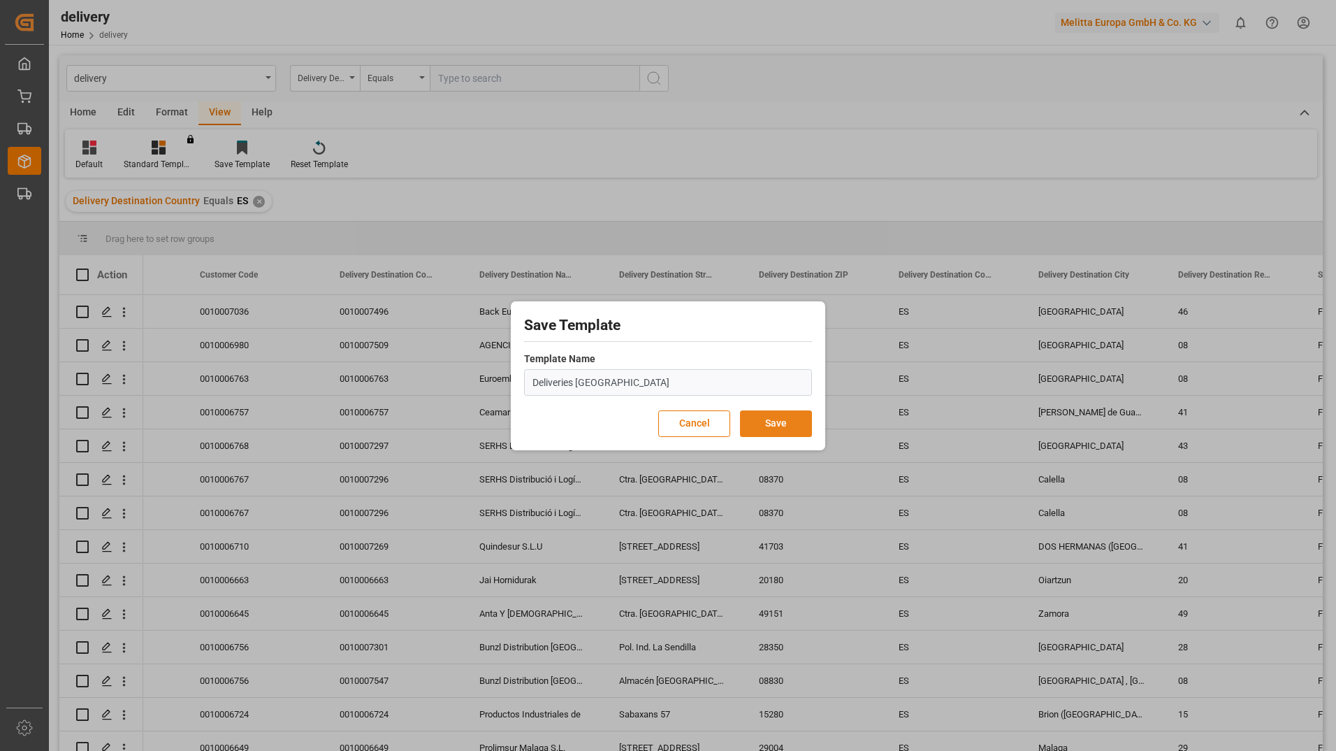
type input "Deliveries [GEOGRAPHIC_DATA]"
drag, startPoint x: 767, startPoint y: 422, endPoint x: 760, endPoint y: 416, distance: 9.4
click at [760, 416] on button "Save" at bounding box center [776, 423] width 72 height 27
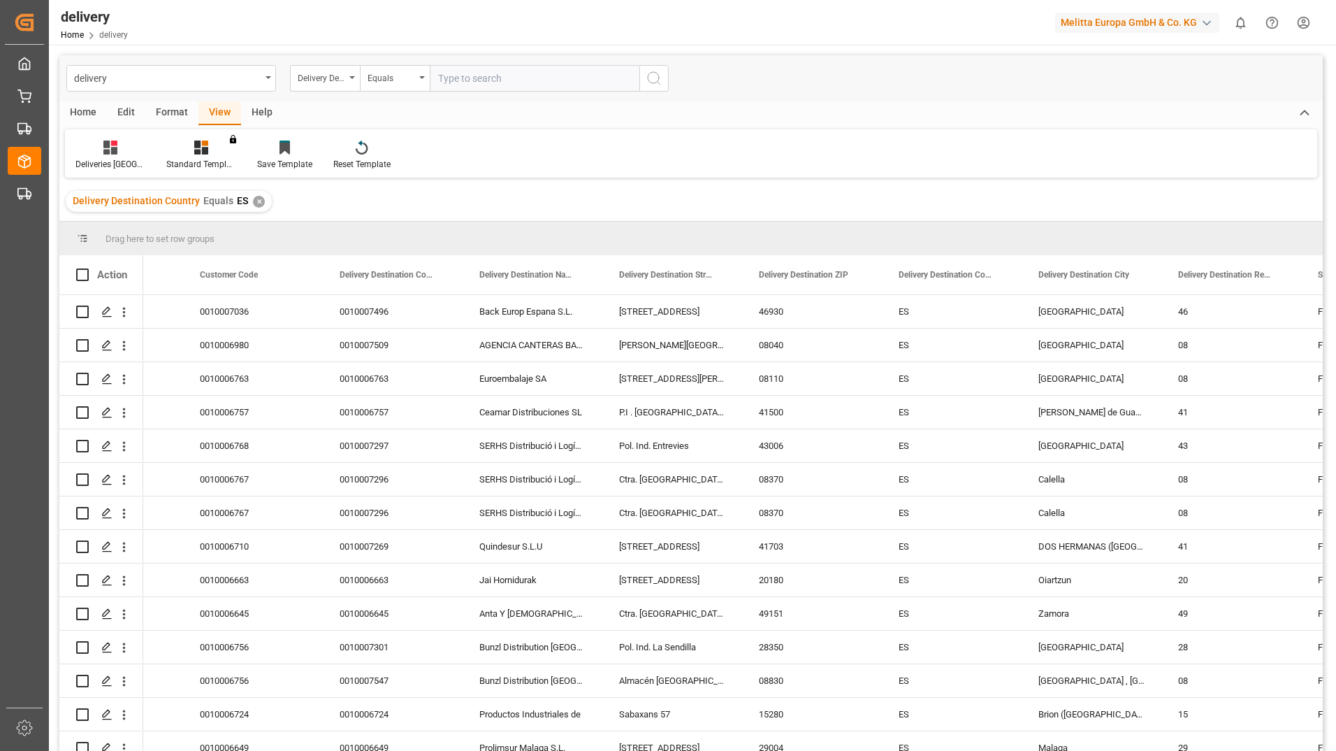
click at [80, 107] on div "Home" at bounding box center [83, 113] width 48 height 24
click at [164, 108] on div "Format" at bounding box center [171, 113] width 53 height 24
click at [87, 110] on div "Home" at bounding box center [83, 113] width 48 height 24
click at [212, 110] on div "View" at bounding box center [220, 113] width 43 height 24
click at [117, 147] on div at bounding box center [110, 147] width 70 height 15
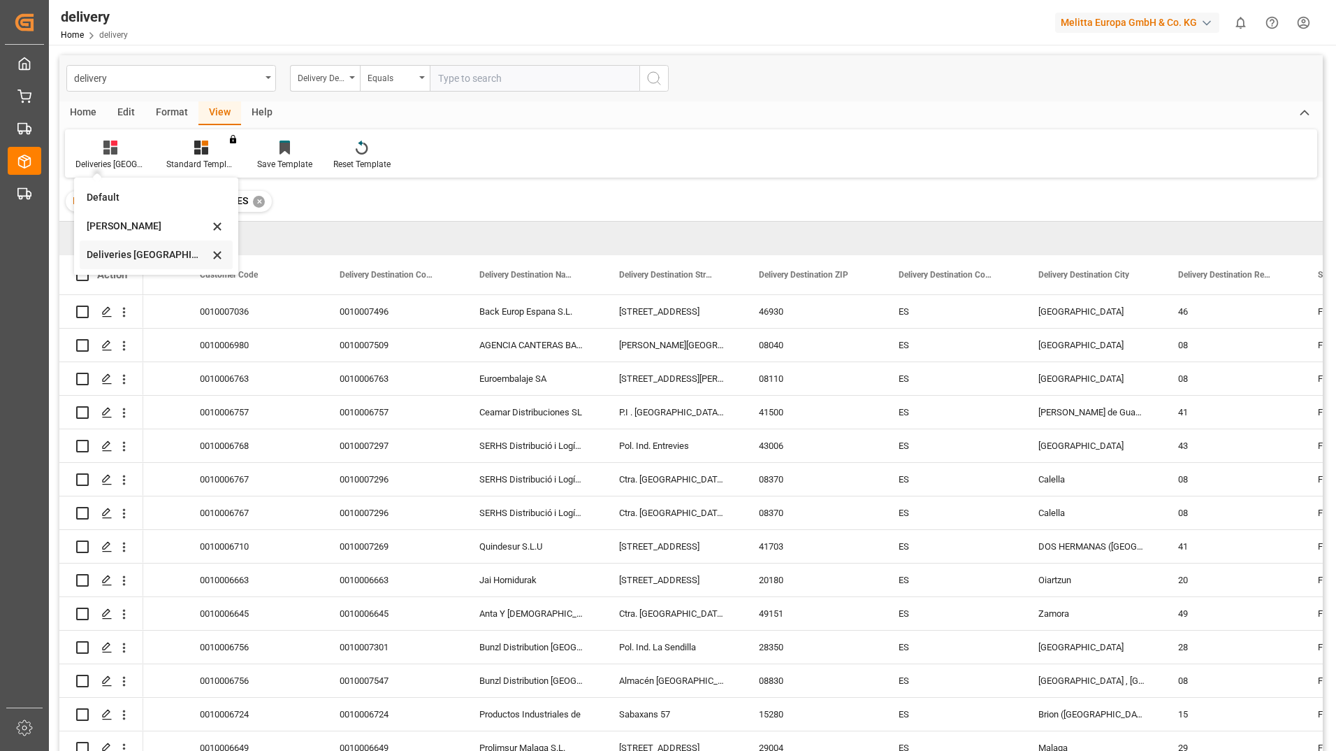
click at [131, 257] on div "Deliveries [GEOGRAPHIC_DATA]" at bounding box center [148, 254] width 122 height 15
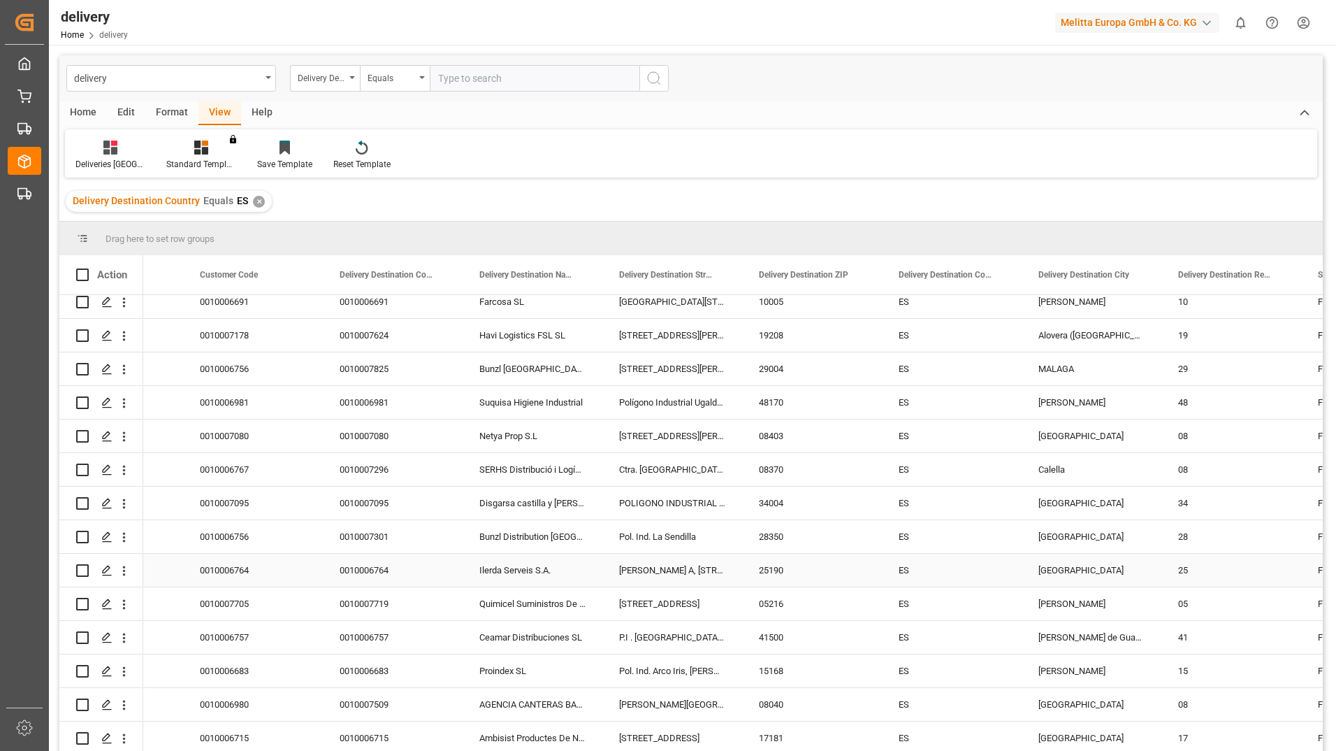
scroll to position [2620, 0]
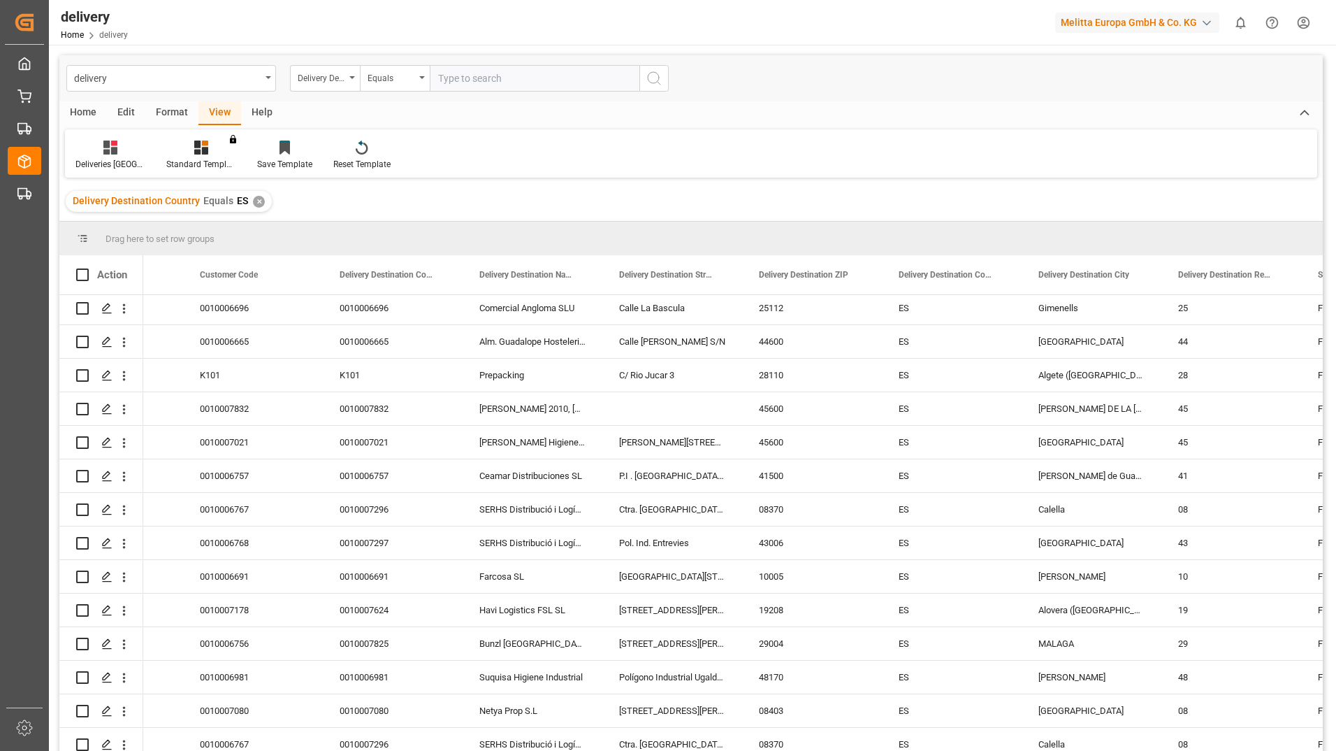
drag, startPoint x: 515, startPoint y: 137, endPoint x: 491, endPoint y: 136, distance: 23.8
click at [516, 137] on div "Deliveries Spain Standard Templates You don't have permission for this feature.…" at bounding box center [691, 153] width 1253 height 48
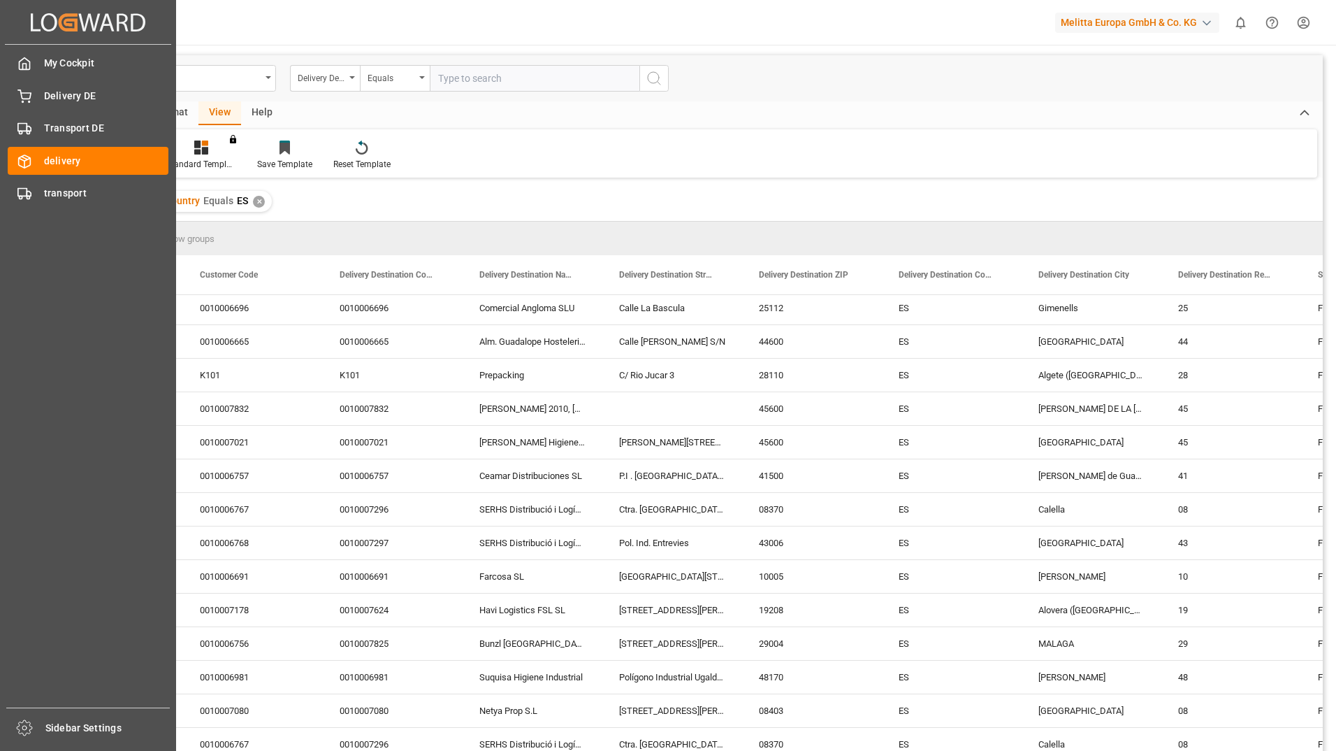
click at [27, 176] on div "My Cockpit My Cockpit Delivery DE Delivery DE Transport DE Transport DE deliver…" at bounding box center [88, 376] width 166 height 663
click at [27, 187] on icon at bounding box center [24, 194] width 14 height 14
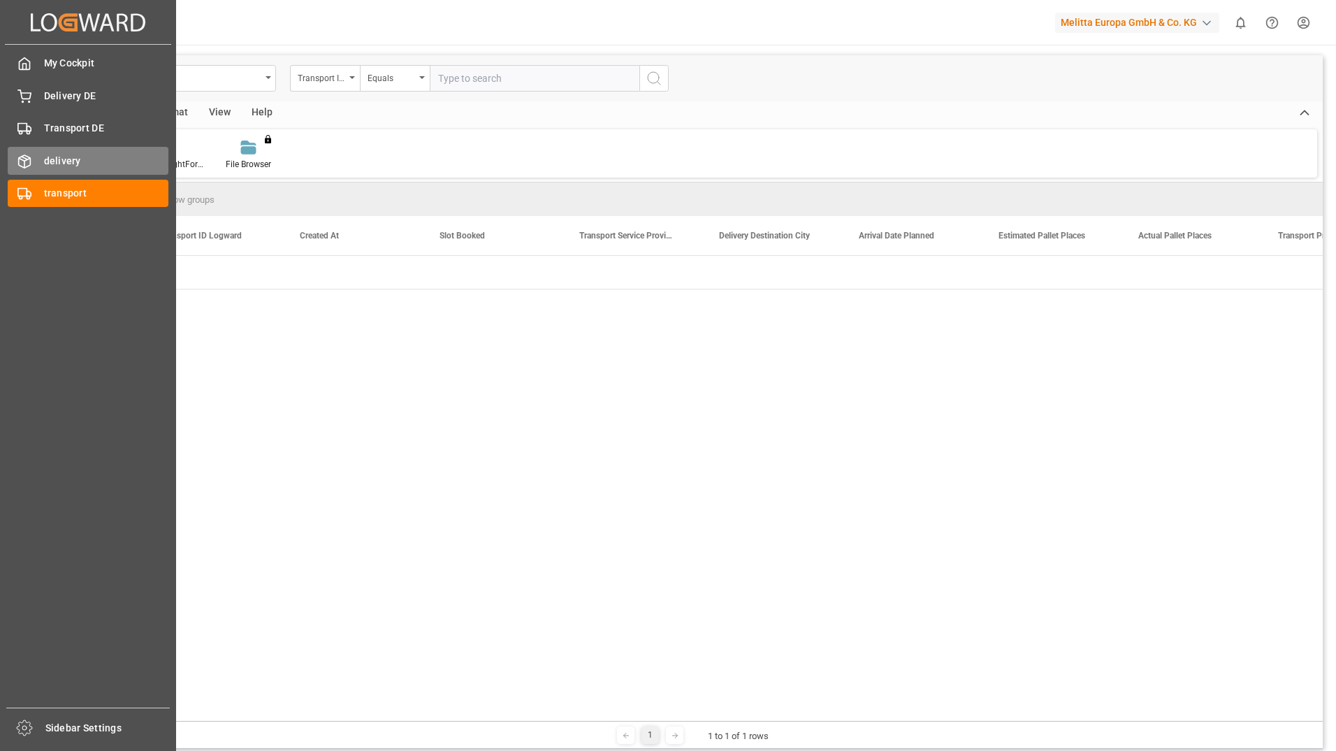
click at [24, 158] on line at bounding box center [25, 158] width 6 height 3
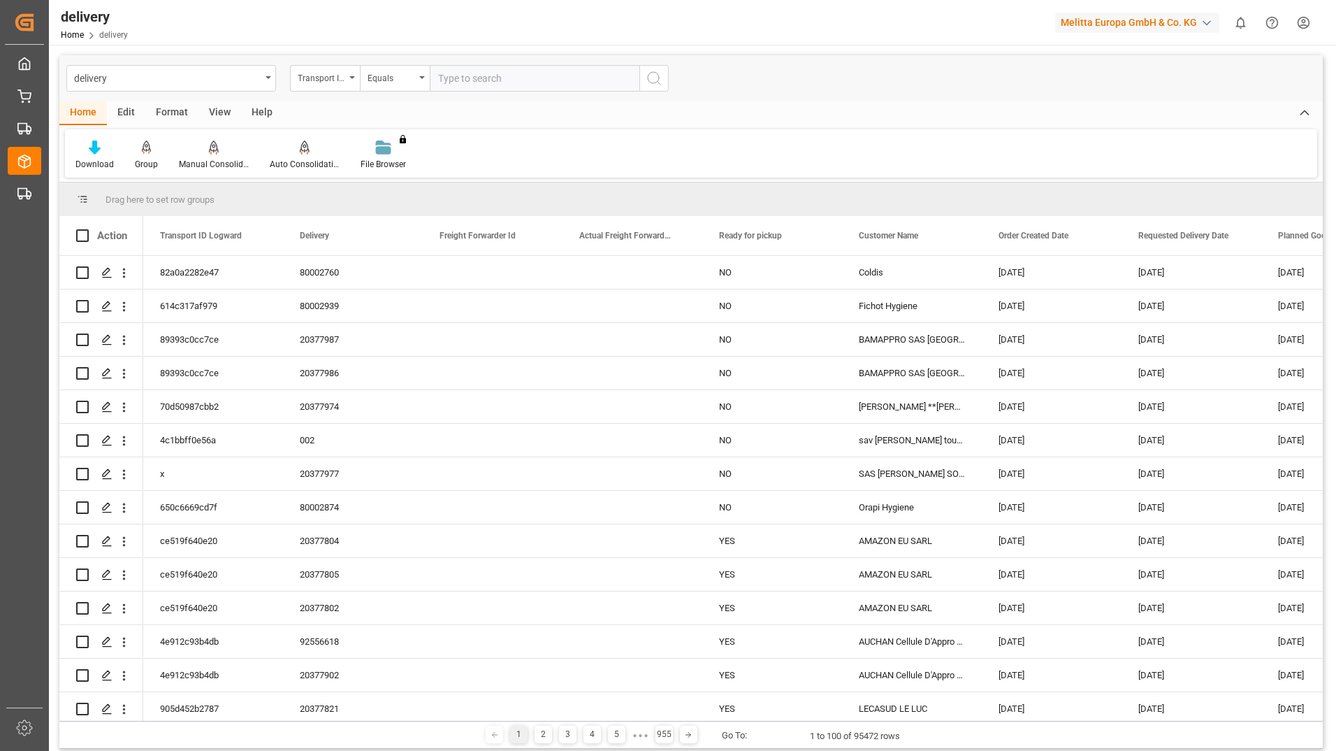
click at [133, 109] on div "Edit" at bounding box center [126, 113] width 38 height 24
click at [170, 110] on div "Format" at bounding box center [171, 113] width 53 height 24
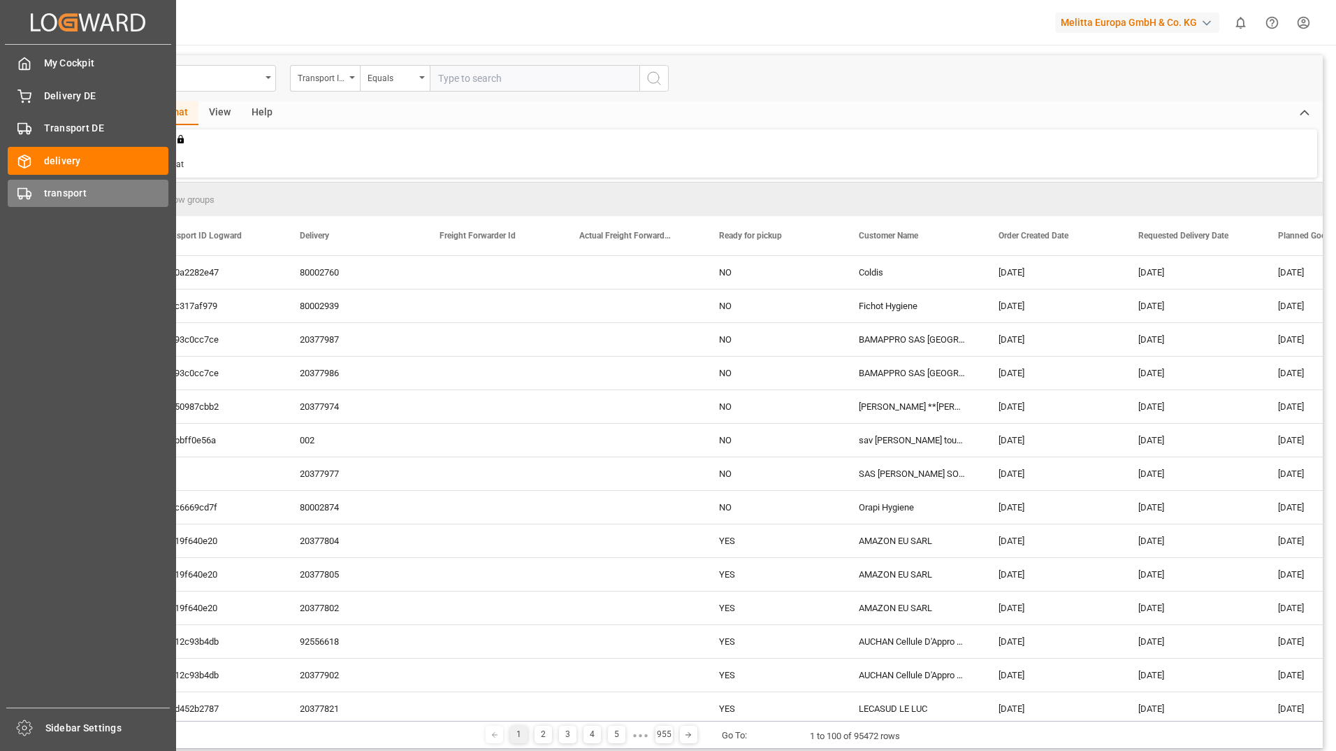
click at [32, 190] on div "transport transport" at bounding box center [88, 193] width 161 height 27
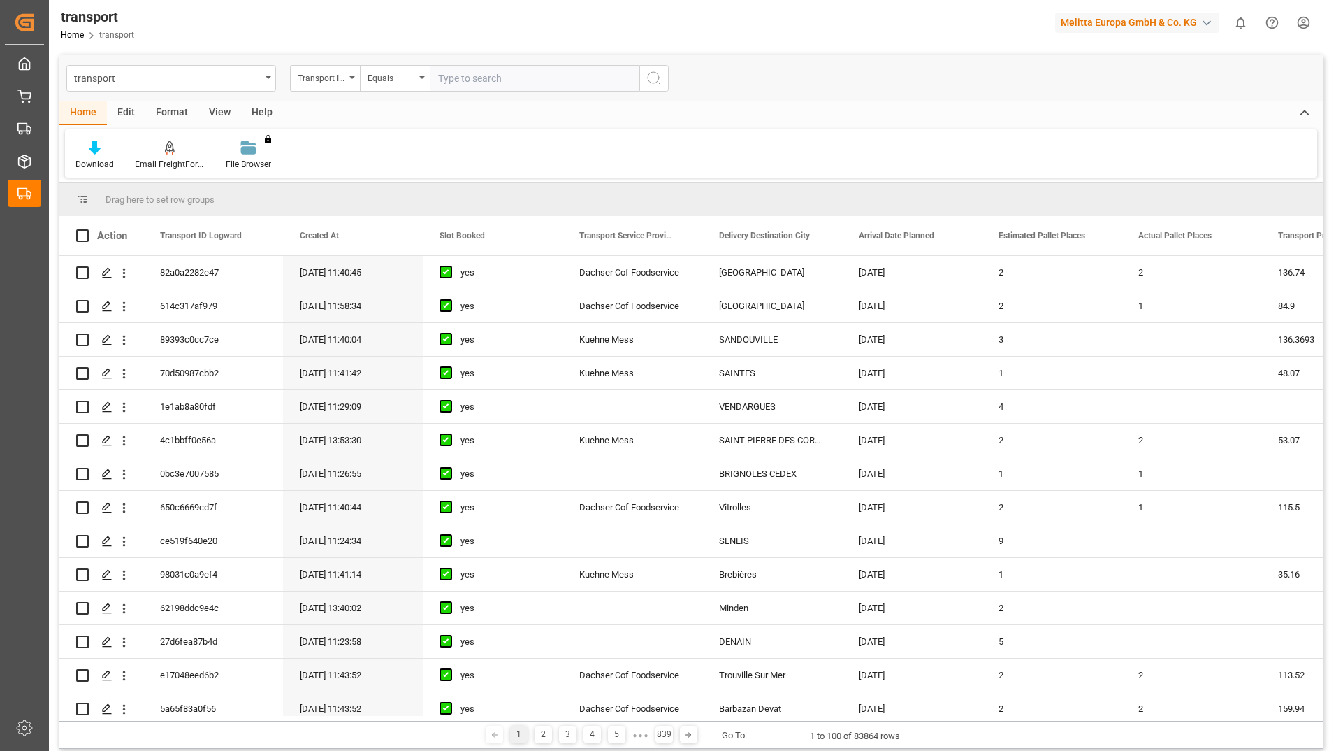
click at [527, 143] on div "Download Email FreightForwarders File Browser You don't have permission for thi…" at bounding box center [691, 153] width 1253 height 48
click at [219, 107] on div "View" at bounding box center [220, 113] width 43 height 24
click at [90, 154] on icon at bounding box center [89, 147] width 14 height 14
click at [527, 137] on div "Default Default Standard Templates You don't have permission for this feature. …" at bounding box center [691, 153] width 1253 height 48
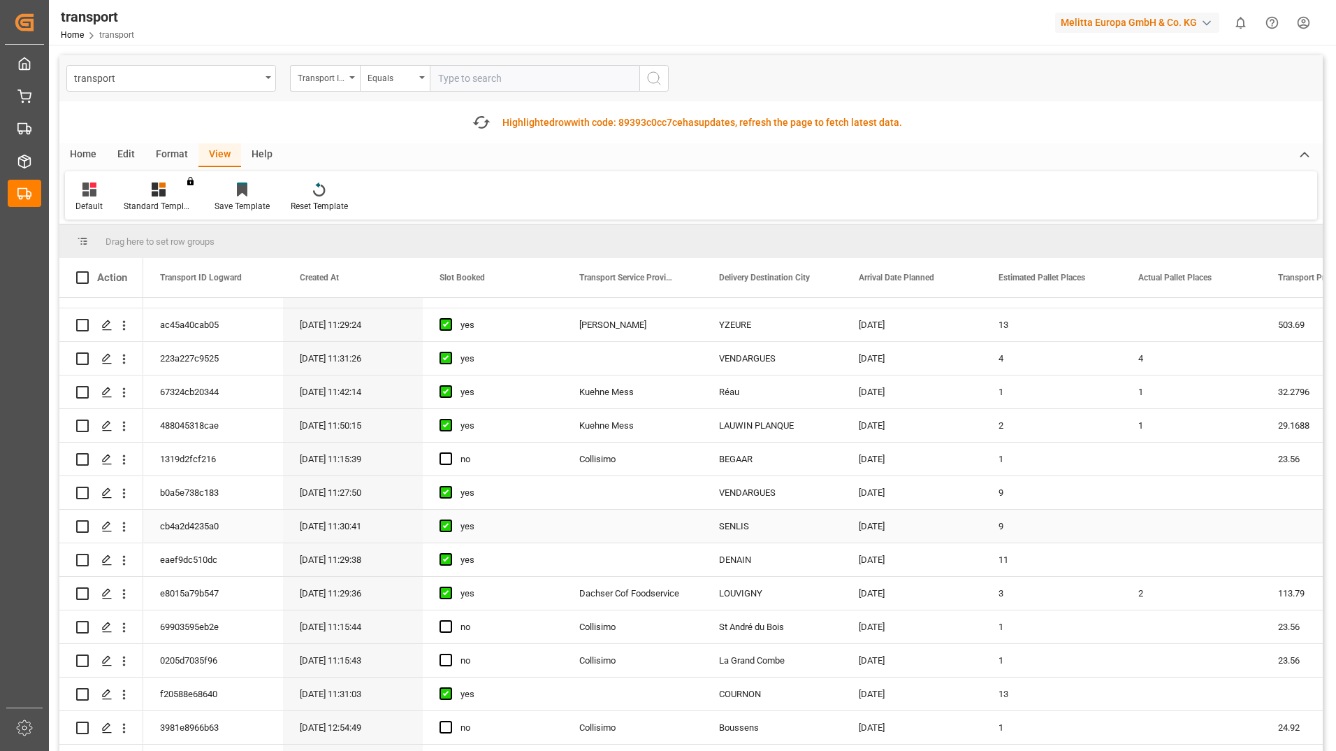
scroll to position [489, 0]
